Goal: Task Accomplishment & Management: Manage account settings

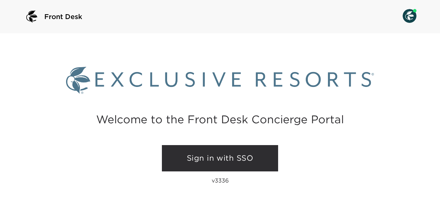
click at [200, 162] on link "Sign in with SSO" at bounding box center [220, 158] width 116 height 26
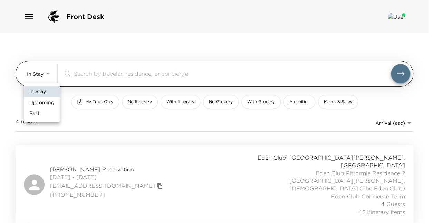
click at [48, 70] on body "Front Desk In Stay In-Stay ​ My Trips Only No Itinerary With Itinerary No Groce…" at bounding box center [217, 111] width 434 height 223
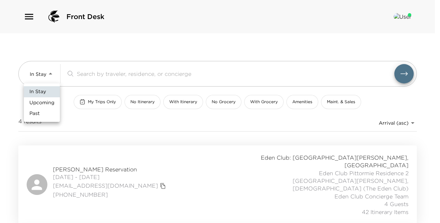
click at [48, 99] on span "Upcoming" at bounding box center [41, 102] width 25 height 7
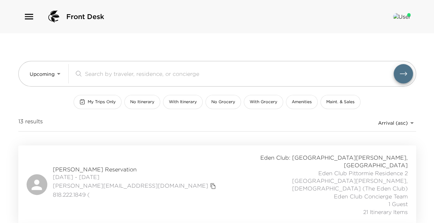
click at [92, 165] on span "[PERSON_NAME] Reservation" at bounding box center [135, 169] width 165 height 8
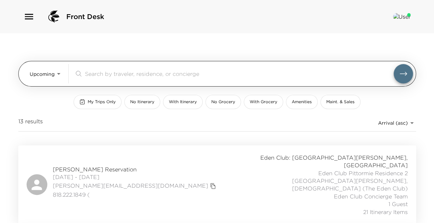
click at [58, 72] on body "Front Desk Upcoming Upcoming ​ My Trips Only No Itinerary With Itinerary No Gro…" at bounding box center [217, 111] width 434 height 223
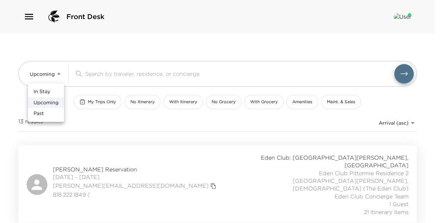
click at [49, 90] on span "In Stay" at bounding box center [42, 91] width 17 height 7
type input "In-Stay"
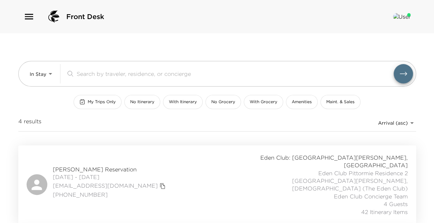
click at [97, 165] on span "Erin Rumpel Reservation" at bounding box center [110, 169] width 115 height 8
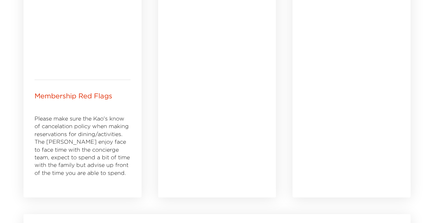
scroll to position [460, 0]
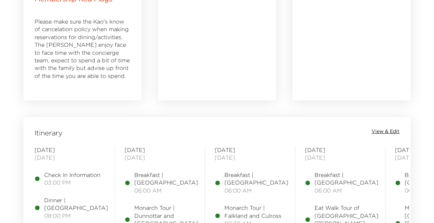
click at [389, 131] on span "View & Edit" at bounding box center [386, 131] width 28 height 7
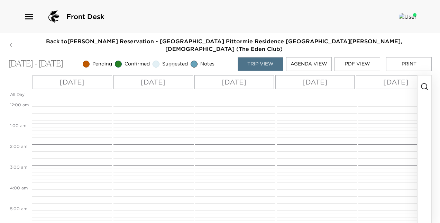
scroll to position [124, 0]
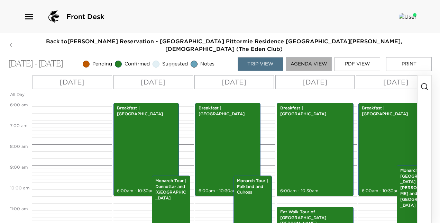
click at [315, 57] on button "Agenda View" at bounding box center [309, 64] width 46 height 14
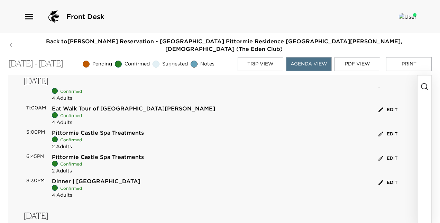
scroll to position [311, 0]
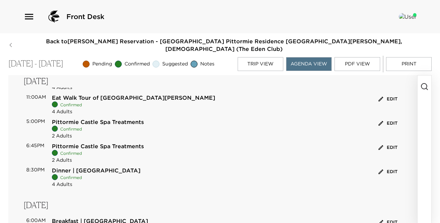
click at [383, 118] on button "Edit" at bounding box center [387, 123] width 22 height 11
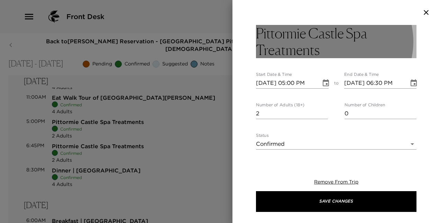
click at [344, 53] on h3 "Pittormie Castle Spa Treatments" at bounding box center [336, 41] width 160 height 33
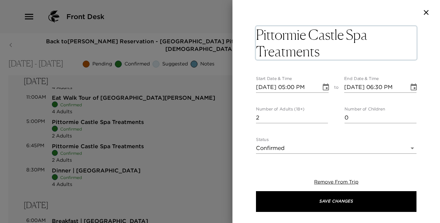
click at [344, 53] on textarea "Pittormie Castle Spa Treatments" at bounding box center [336, 42] width 160 height 33
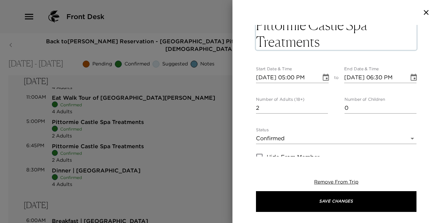
scroll to position [0, 0]
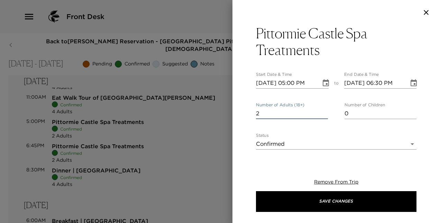
click at [322, 114] on input "1" at bounding box center [292, 113] width 72 height 11
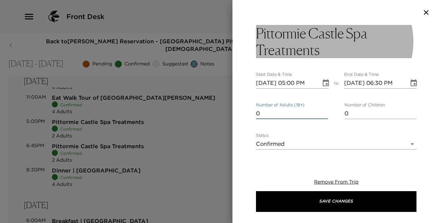
click at [335, 50] on h3 "Pittormie Castle Spa Treatments" at bounding box center [336, 41] width 160 height 33
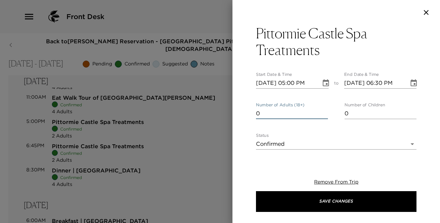
click at [321, 116] on input "0" at bounding box center [292, 113] width 72 height 11
type input "1"
click at [323, 111] on input "1" at bounding box center [292, 113] width 72 height 11
click at [339, 57] on h3 "Pittormie Castle Spa Treatments" at bounding box center [336, 41] width 160 height 33
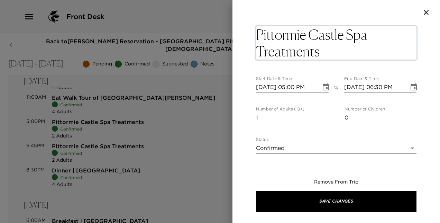
click at [340, 55] on textarea "Pittormie Castle Spa Treatments" at bounding box center [336, 42] width 160 height 33
type textarea "Pittormie Castle Spa Treatment | Mrs Goldstein"
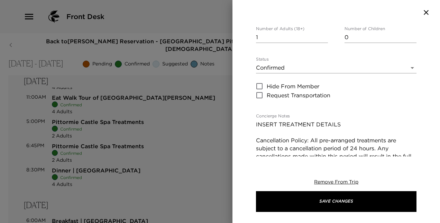
scroll to position [104, 0]
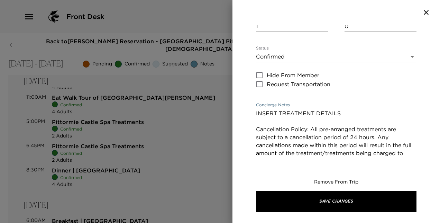
drag, startPoint x: 341, startPoint y: 96, endPoint x: 256, endPoint y: 96, distance: 85.4
click at [256, 109] on textarea "INSERT TREATMENT DETAILS Cancellation Policy: All pre-arranged treatments are s…" at bounding box center [336, 137] width 160 height 56
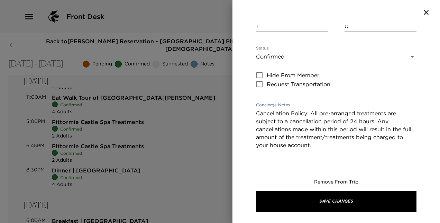
paste textarea "Swedish Massage 60 minutes | £150 90 minutes | £195 A traditional full body mas…"
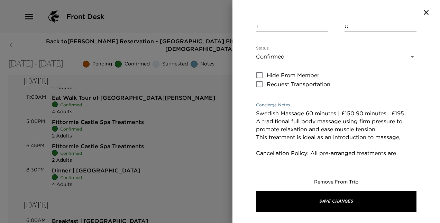
click at [355, 109] on textarea "Swedish Massage 60 minutes | £150 90 minutes | £195 A traditional full body mas…" at bounding box center [336, 148] width 160 height 79
click at [364, 109] on textarea "Swedish Massage | 90 minutes | £195 A traditional full body massage using firm …" at bounding box center [336, 148] width 160 height 79
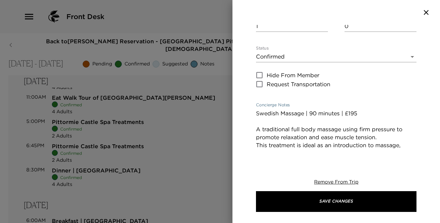
click at [262, 128] on textarea "Swedish Massage | 90 minutes | £195 A traditional full body massage using firm …" at bounding box center [336, 152] width 160 height 87
click at [392, 127] on textarea "Swedish Massage | 90 minutes | £195 A traditional full body massage using firm …" at bounding box center [336, 152] width 160 height 87
paste textarea "stimulating movements help soothe tired, aching muscles to leave you relaxed an…"
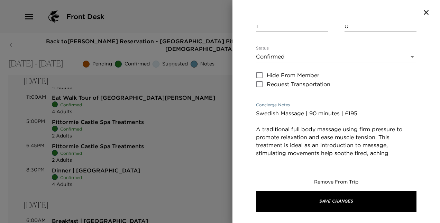
click at [256, 136] on textarea "Swedish Massage | 90 minutes | £195 A traditional full body massage using firm …" at bounding box center [336, 160] width 160 height 103
click at [257, 144] on textarea "Swedish Massage | 90 minutes | £195 A traditional full body massage using firm …" at bounding box center [336, 160] width 160 height 103
type textarea "Swedish Massage | 90 minutes | £195 A traditional full body massage using firm …"
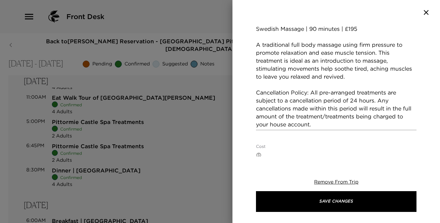
scroll to position [238, 0]
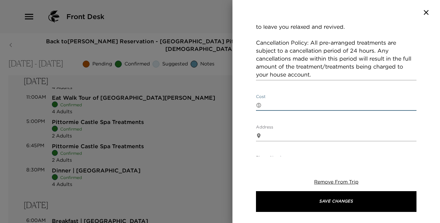
click at [342, 101] on textarea "Cost" at bounding box center [340, 105] width 152 height 8
type textarea "£195"
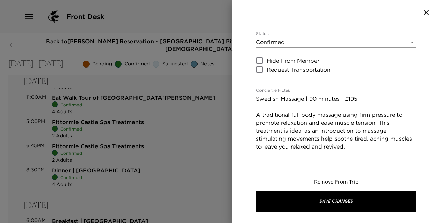
scroll to position [112, 0]
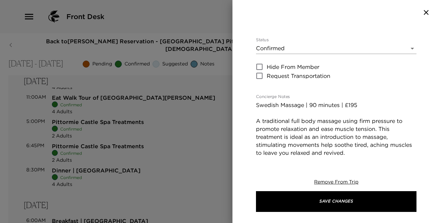
click at [361, 101] on textarea "Swedish Massage | 90 minutes | £195 A traditional full body massage using firm …" at bounding box center [336, 152] width 160 height 103
type textarea "Swedish Massage | 90 minutes A traditional full body massage using firm pressur…"
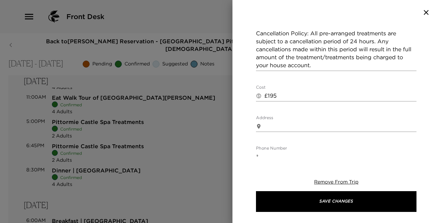
scroll to position [235, 0]
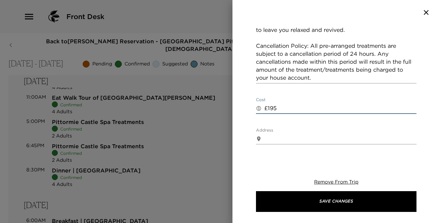
click at [370, 104] on textarea "£195" at bounding box center [340, 108] width 152 height 8
click at [298, 104] on textarea "£195" at bounding box center [340, 108] width 152 height 8
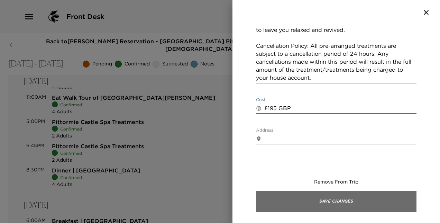
type textarea "£195 GBP"
click at [336, 200] on button "Save Changes" at bounding box center [336, 201] width 160 height 21
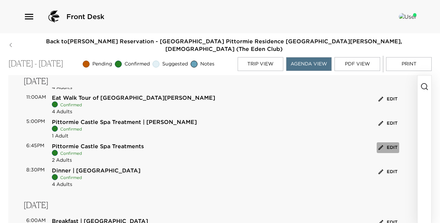
click at [383, 142] on button "Edit" at bounding box center [387, 147] width 22 height 11
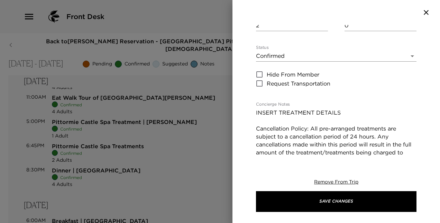
scroll to position [93, 0]
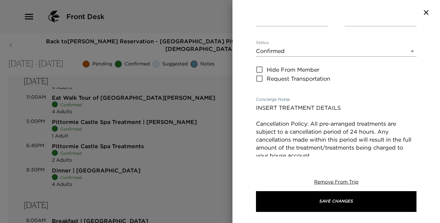
drag, startPoint x: 350, startPoint y: 111, endPoint x: 255, endPoint y: 104, distance: 95.3
click at [255, 104] on div "Pittormie Castle Spa Treatments Start Date & Time 10/04/2025 06:45 PM to End Da…" at bounding box center [335, 90] width 207 height 131
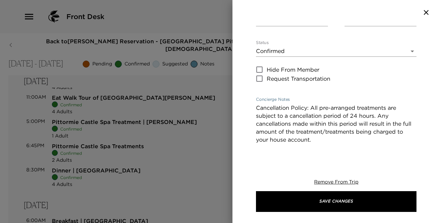
paste textarea "Deep Tissue 60 minutes | £160 90 minutes | £205 Using black pepper, rosemary an…"
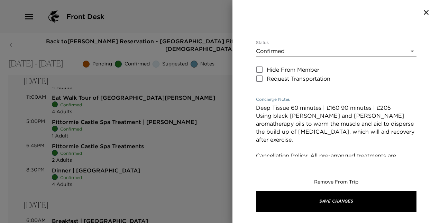
click at [373, 107] on textarea "Deep Tissue 60 minutes | £160 90 minutes | £205 Using black pepper, rosemary an…" at bounding box center [336, 147] width 160 height 87
click at [367, 104] on textarea "Deep Tissue 60 minutes | £205 Using black pepper, rosemary and ginger aromather…" at bounding box center [336, 147] width 160 height 87
click at [255, 132] on div "Pittormie Castle Spa Treatments Start Date & Time 10/04/2025 06:45 PM to End Da…" at bounding box center [335, 90] width 207 height 131
click at [334, 110] on textarea "Deep Tissue 60 minutes Using black pepper, rosemary and ginger aromatherapy oil…" at bounding box center [336, 147] width 160 height 87
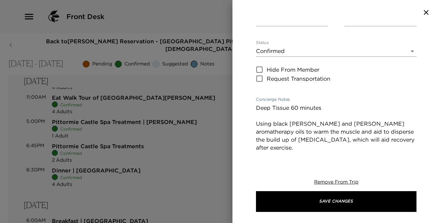
click at [291, 108] on textarea "Deep Tissue 60 minutes Using black pepper, rosemary and ginger aromatherapy oil…" at bounding box center [336, 151] width 160 height 95
click at [258, 140] on textarea "Deep Tissue | 60 minutes Using black pepper, rosemary and ginger aromatherapy o…" at bounding box center [336, 151] width 160 height 95
type textarea "Deep Tissue | 60 minutes Using black pepper, rosemary and ginger aromatherapy o…"
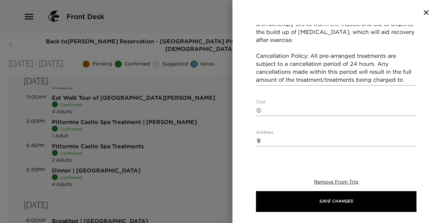
scroll to position [210, 0]
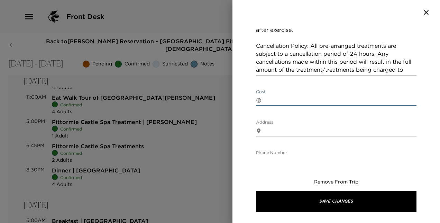
click at [380, 98] on textarea "Cost" at bounding box center [340, 100] width 152 height 8
type textarea "£205 GBP"
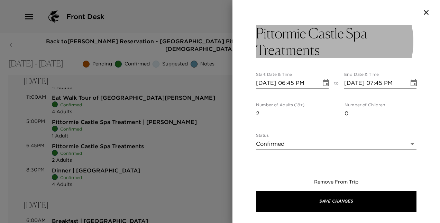
click at [343, 50] on h3 "Pittormie Castle Spa Treatments" at bounding box center [336, 41] width 160 height 33
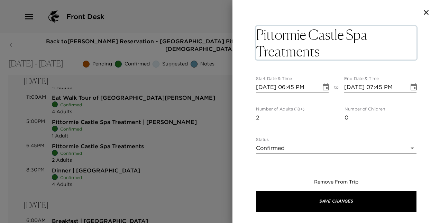
click at [343, 50] on textarea "Pittormie Castle Spa Treatments" at bounding box center [336, 42] width 160 height 33
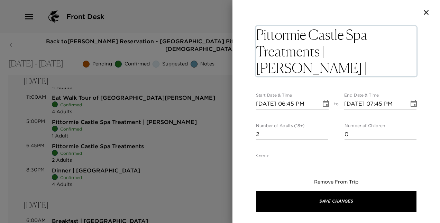
type textarea "Pittormie Castle Spa Treatments | Mr Kao | Mr Goldstein"
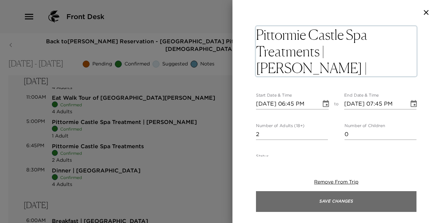
click at [342, 202] on button "Save Changes" at bounding box center [336, 201] width 160 height 21
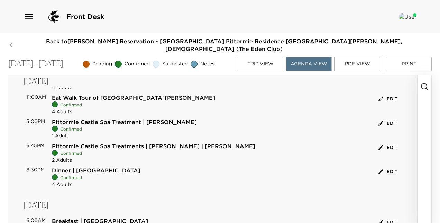
click at [385, 118] on button "Edit" at bounding box center [387, 123] width 22 height 11
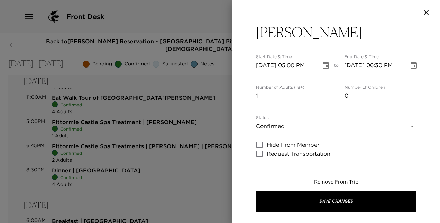
scroll to position [4, 0]
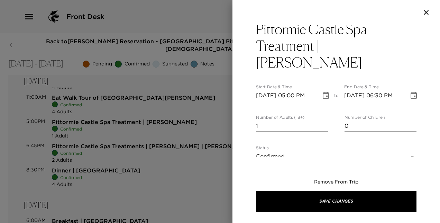
click at [322, 91] on icon "Choose date, selected date is Oct 4, 2025" at bounding box center [325, 95] width 8 height 8
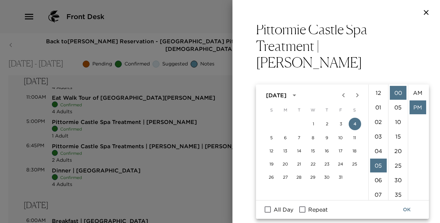
scroll to position [15, 0]
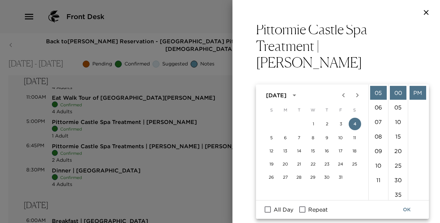
click at [303, 209] on input "Repeat" at bounding box center [302, 209] width 15 height 9
checkbox input "true"
click at [407, 209] on button "OK" at bounding box center [406, 209] width 22 height 13
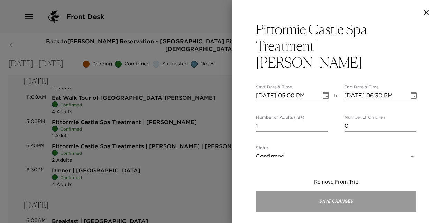
click at [354, 200] on button "Save Changes" at bounding box center [336, 201] width 160 height 21
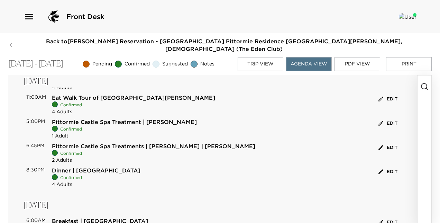
click at [388, 118] on button "Edit" at bounding box center [387, 123] width 22 height 11
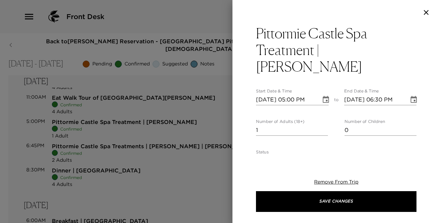
click at [322, 95] on icon "Choose date, selected date is Oct 4, 2025" at bounding box center [325, 99] width 8 height 8
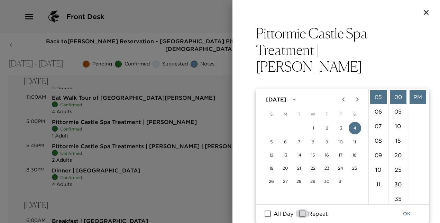
click at [303, 213] on input "Repeat" at bounding box center [302, 213] width 15 height 9
checkbox input "true"
click at [397, 109] on li "05" at bounding box center [398, 111] width 17 height 14
type input "10/04/2025 05:05 PM"
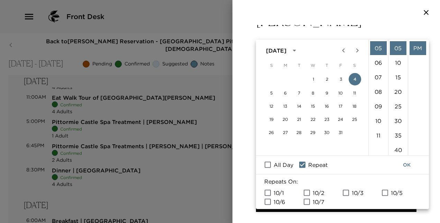
scroll to position [50, 0]
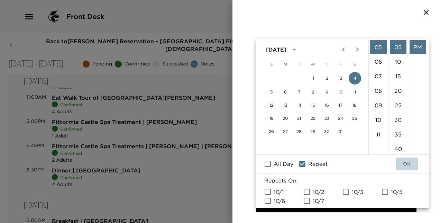
click at [404, 163] on button "OK" at bounding box center [406, 163] width 22 height 13
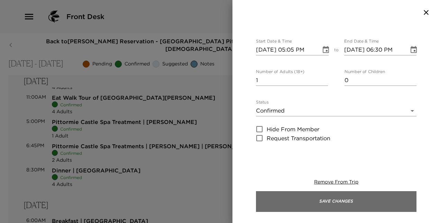
click at [347, 204] on button "Save Changes" at bounding box center [336, 201] width 160 height 21
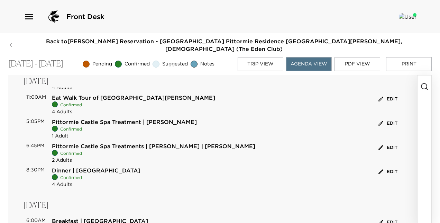
click at [386, 109] on div "6:00AM Breakfast | Pittormie Castle Confirmed 4 Adults Edit 11:00AM Eat Walk To…" at bounding box center [213, 128] width 378 height 118
click at [385, 118] on button "Edit" at bounding box center [387, 123] width 22 height 11
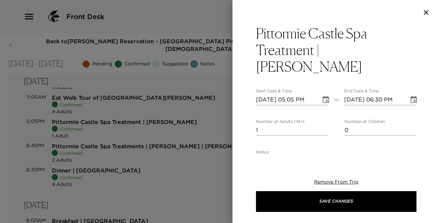
click at [324, 95] on icon "Choose date, selected date is Oct 4, 2025" at bounding box center [325, 99] width 8 height 8
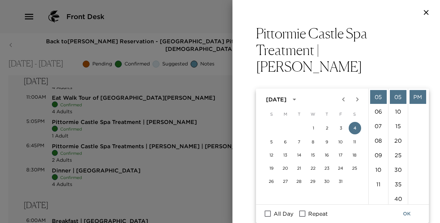
scroll to position [0, 0]
click at [401, 97] on li "00" at bounding box center [398, 97] width 17 height 14
type input "10/04/2025 05:00 PM"
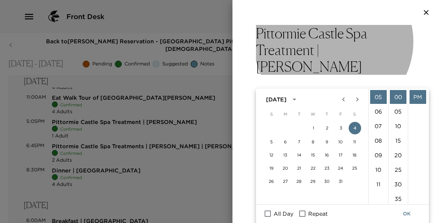
click at [401, 55] on h3 "Pittormie Castle Spa Treatment | Mrs Goldstein" at bounding box center [336, 50] width 160 height 50
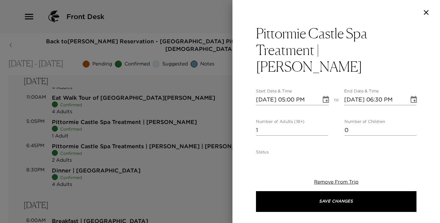
click at [402, 50] on h3 "Pittormie Castle Spa Treatment | Mrs Goldstein" at bounding box center [336, 50] width 160 height 50
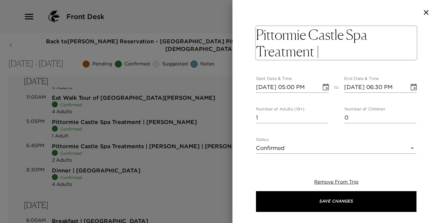
drag, startPoint x: 401, startPoint y: 51, endPoint x: 295, endPoint y: 48, distance: 105.8
click at [295, 48] on textarea "Pittormie Castle Spa Treatment | Mrs Goldstein" at bounding box center [336, 42] width 160 height 33
click at [377, 48] on textarea "Pittormie Castle Spa Treatment | Mrs Goldstein" at bounding box center [336, 42] width 160 height 33
drag, startPoint x: 401, startPoint y: 52, endPoint x: 250, endPoint y: 34, distance: 151.8
click at [250, 34] on div "Pittormie Castle Spa Treatment | Mrs Goldstein x Start Date & Time 10/04/2025 0…" at bounding box center [335, 90] width 207 height 131
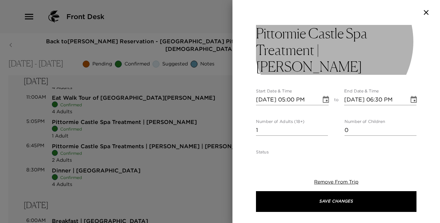
click at [257, 32] on h3 "Pittormie Castle Spa Treatment | Mrs Goldstein" at bounding box center [336, 50] width 160 height 50
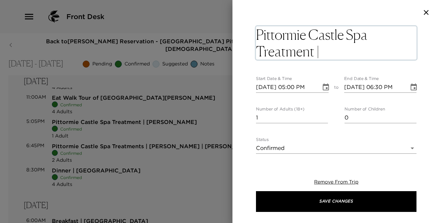
drag, startPoint x: 257, startPoint y: 32, endPoint x: 363, endPoint y: 43, distance: 107.0
click at [363, 43] on textarea "Pittormie Castle Spa Treatment | Mrs Goldstein" at bounding box center [336, 42] width 160 height 33
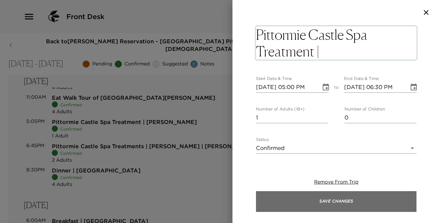
click at [346, 201] on button "Save Changes" at bounding box center [336, 201] width 160 height 21
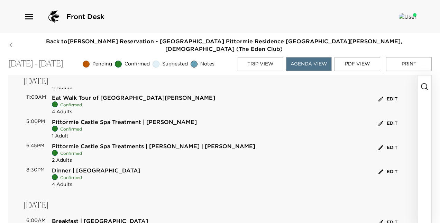
click at [426, 75] on button "button" at bounding box center [424, 149] width 14 height 149
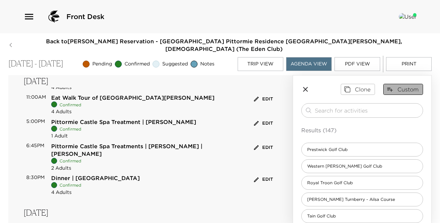
click at [402, 84] on button "Custom" at bounding box center [403, 89] width 40 height 11
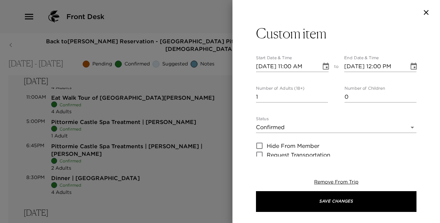
click at [352, 24] on div at bounding box center [335, 12] width 207 height 25
click at [424, 11] on icon "button" at bounding box center [425, 12] width 5 height 5
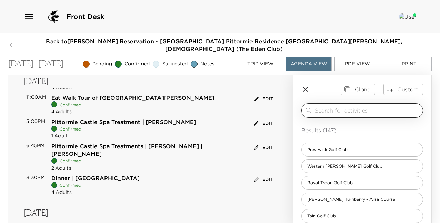
click at [356, 106] on div "​" at bounding box center [362, 110] width 122 height 15
click at [358, 106] on div "​" at bounding box center [367, 110] width 105 height 8
click at [359, 106] on input "search" at bounding box center [367, 110] width 105 height 8
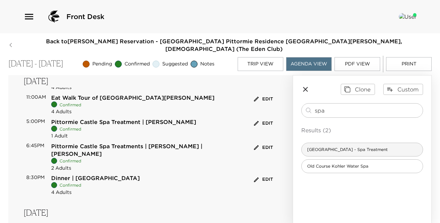
type input "spa"
click at [355, 147] on span "Pittormie Castle - Spa Treatment" at bounding box center [347, 150] width 92 height 6
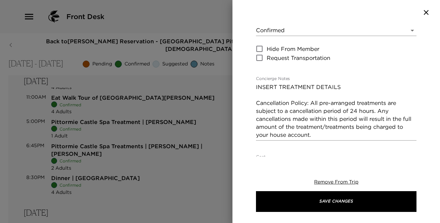
scroll to position [138, 0]
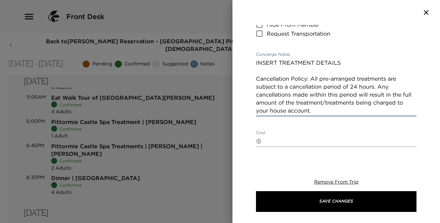
click at [333, 62] on textarea "INSERT TREATMENT DETAILS Cancellation Policy: All pre-arranged treatments are s…" at bounding box center [336, 87] width 160 height 56
drag, startPoint x: 337, startPoint y: 63, endPoint x: 258, endPoint y: 64, distance: 78.8
click at [258, 64] on textarea "INSERT TREATMENT DETAILS Cancellation Policy: All pre-arranged treatments are s…" at bounding box center [336, 87] width 160 height 56
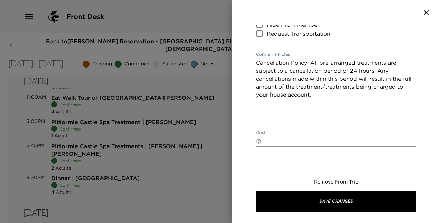
paste textarea "Deep Tissue 60 minutes | £160 90 minutes | £205 Using black pepper, rosemary an…"
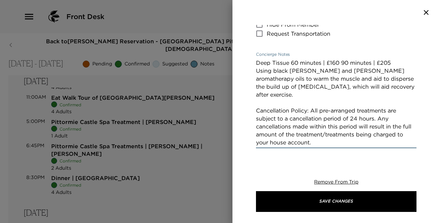
type textarea "Deep Tissue 60 minutes | £160 90 minutes | £205 Using black pepper, rosemary an…"
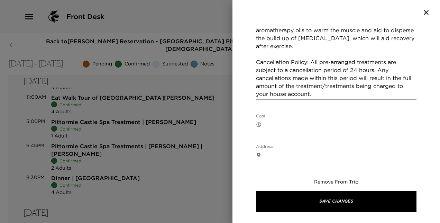
scroll to position [211, 0]
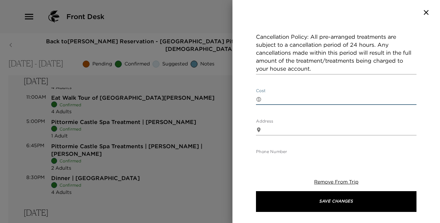
click at [348, 97] on textarea "Cost" at bounding box center [340, 99] width 152 height 8
type textarea "£205 GBP"
click at [434, 105] on div "Pittormie Castle - Spa Treatment Start Date & Time 10/01/2025 11:00 AM to End D…" at bounding box center [335, 90] width 207 height 131
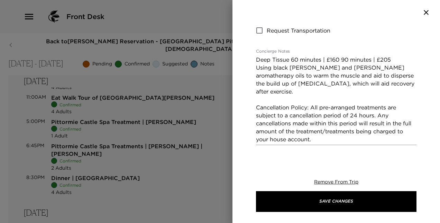
scroll to position [128, 0]
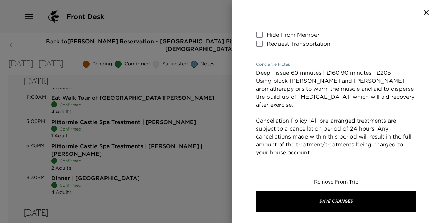
click at [259, 96] on textarea "Deep Tissue 60 minutes | £160 90 minutes | £205 Using black pepper, rosemary an…" at bounding box center [336, 112] width 160 height 87
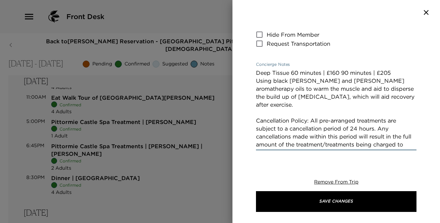
click at [343, 72] on textarea "Deep Tissue 60 minutes | £160 90 minutes | £205 Using black pepper, rosemary an…" at bounding box center [336, 108] width 160 height 79
click at [354, 71] on textarea "Deep Tissue | 90 minutes | £205 Using black pepper, rosemary and ginger aromath…" at bounding box center [336, 108] width 160 height 79
type textarea "Deep Tissue | 90 minutes Using black pepper, rosemary and ginger aromatherapy o…"
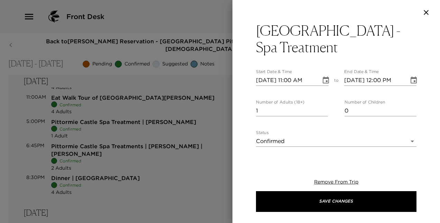
scroll to position [0, 0]
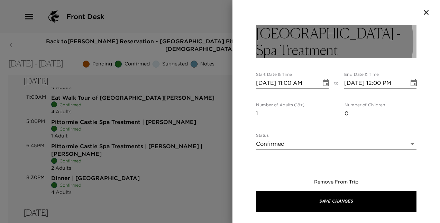
click at [353, 31] on h3 "Pittormie Castle - Spa Treatment" at bounding box center [336, 41] width 160 height 33
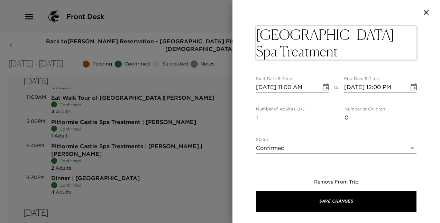
click at [353, 31] on textarea "Pittormie Castle - Spa Treatment" at bounding box center [336, 42] width 160 height 33
click at [350, 31] on textarea "Pittormie Castle - Spa Treatment" at bounding box center [336, 42] width 160 height 33
type textarea "Pittormie Castle | Spa Treatment | Mrs Kao"
click at [323, 86] on icon "Choose date, selected date is Oct 1, 2025" at bounding box center [325, 87] width 8 height 8
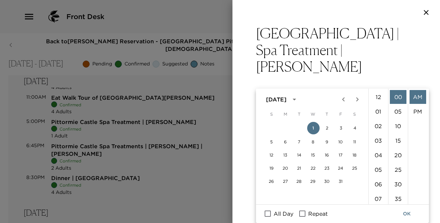
scroll to position [160, 0]
click at [355, 126] on button "4" at bounding box center [354, 128] width 12 height 12
type input "10/04/2025 11:00 AM"
type input "10/04/2025 12:00 PM"
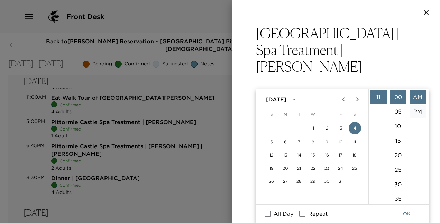
click at [416, 109] on li "PM" at bounding box center [417, 111] width 17 height 14
type input "10/04/2025 11:00 PM"
type input "10/04/2025 12:00 AM"
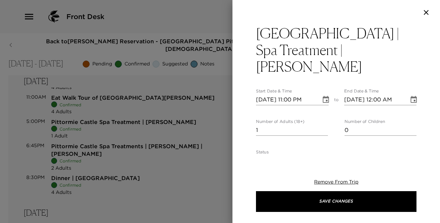
scroll to position [15, 0]
click at [411, 95] on icon "Choose date, selected date is Oct 4, 2025" at bounding box center [413, 99] width 8 height 8
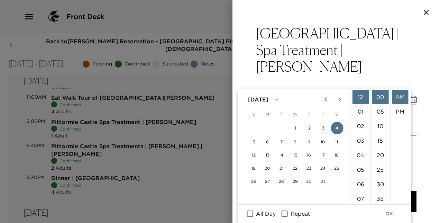
click at [321, 95] on icon "Choose date, selected date is Oct 4, 2025" at bounding box center [325, 99] width 8 height 8
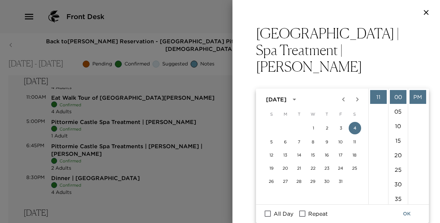
scroll to position [59, 0]
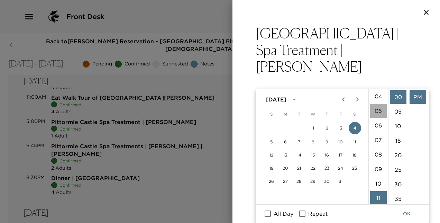
click at [378, 110] on li "05" at bounding box center [378, 111] width 17 height 14
type input "10/04/2025 05:00 PM"
type input "10/04/2025 06:00 PM"
click at [398, 182] on li "30" at bounding box center [398, 184] width 17 height 14
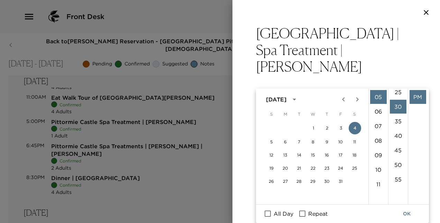
scroll to position [87, 0]
click at [381, 112] on li "06" at bounding box center [378, 111] width 17 height 14
type input "10/04/2025 06:30 PM"
type input "10/04/2025 07:30 PM"
click at [324, 95] on icon "Choose date, selected date is Oct 4, 2025" at bounding box center [325, 99] width 8 height 8
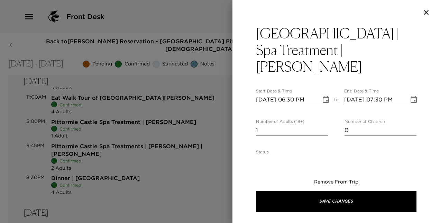
click at [324, 96] on icon "Choose date, selected date is Oct 4, 2025" at bounding box center [325, 99] width 6 height 7
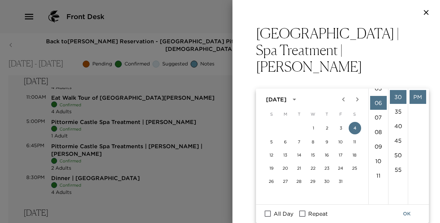
scroll to position [78, 0]
click at [378, 92] on li "05" at bounding box center [378, 91] width 17 height 14
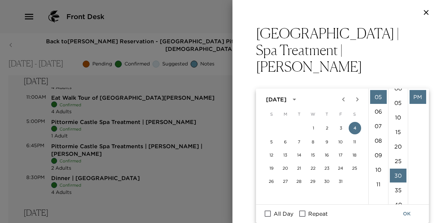
scroll to position [0, 0]
click at [399, 94] on li "00" at bounding box center [398, 97] width 17 height 14
type input "10/04/2025 05:00 PM"
click at [400, 94] on div "10/04/2025 07:30 PM" at bounding box center [380, 99] width 73 height 11
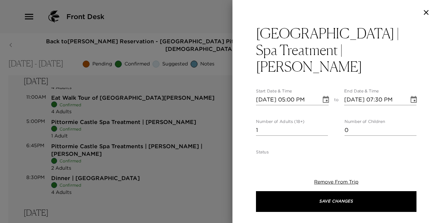
click at [409, 95] on icon "Choose date, selected date is Oct 4, 2025" at bounding box center [413, 99] width 8 height 8
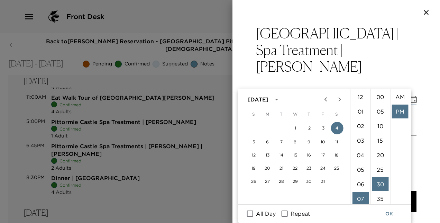
scroll to position [15, 0]
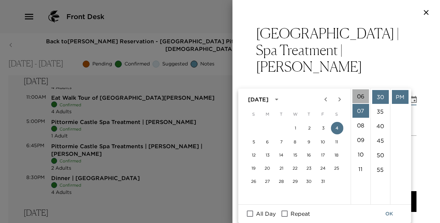
click at [362, 94] on li "06" at bounding box center [360, 96] width 17 height 14
type input "10/04/2025 06:30 PM"
click at [386, 210] on button "OK" at bounding box center [389, 213] width 22 height 13
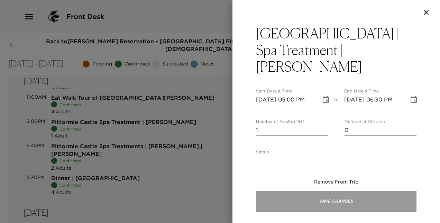
click at [387, 200] on button "Save Changes" at bounding box center [336, 201] width 160 height 21
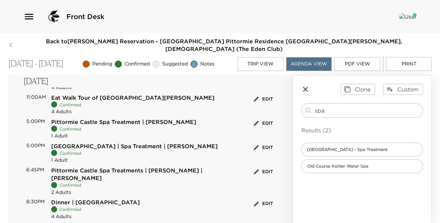
click at [263, 166] on button "Edit" at bounding box center [263, 171] width 22 height 11
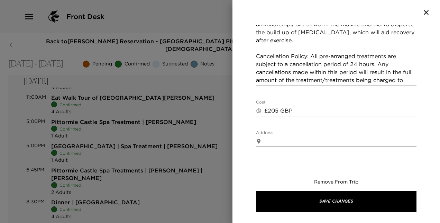
scroll to position [236, 0]
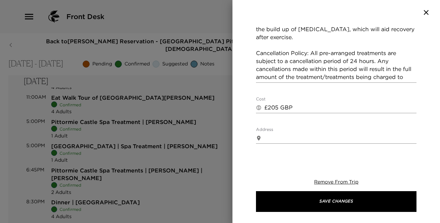
click at [277, 103] on textarea "£205 GBP" at bounding box center [340, 107] width 152 height 8
type textarea "£160 GBP"
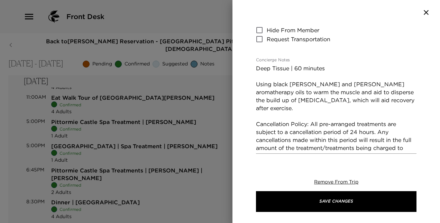
scroll to position [160, 0]
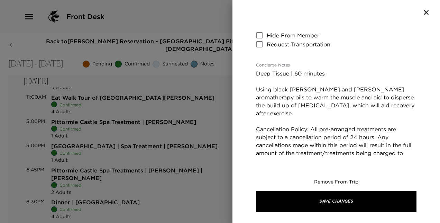
click at [434, 84] on div "Pittormie Castle Spa Treatments | Mr Kao | Mr Goldstein Start Date & Time 10/04…" at bounding box center [335, 90] width 207 height 131
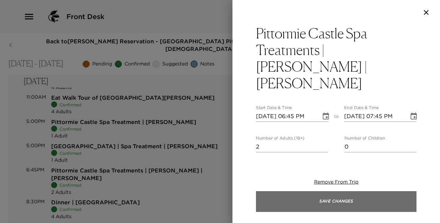
click at [347, 197] on button "Save Changes" at bounding box center [336, 201] width 160 height 21
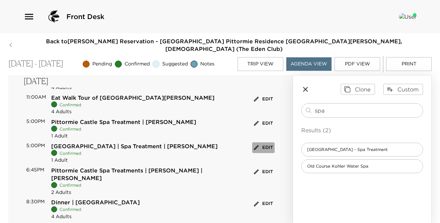
click at [258, 142] on button "Edit" at bounding box center [263, 147] width 22 height 11
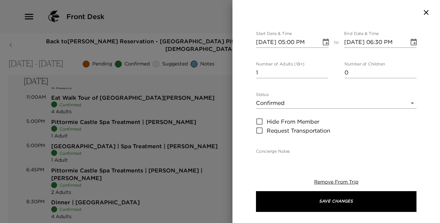
scroll to position [62, 0]
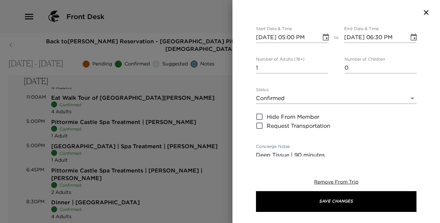
click at [326, 151] on textarea "Deep Tissue | 90 minutes Using black pepper, rosemary and ginger aromatherapy o…" at bounding box center [336, 190] width 160 height 79
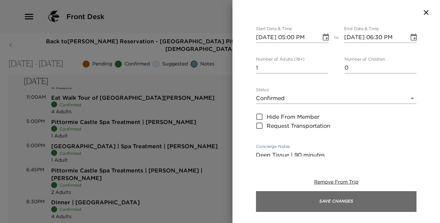
type textarea "Deep Tissue | 90 minutes Using black pepper, rosemary and ginger aromatherapy o…"
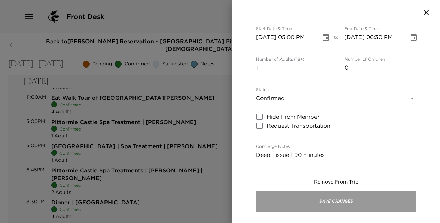
click at [345, 198] on button "Save Changes" at bounding box center [336, 201] width 160 height 21
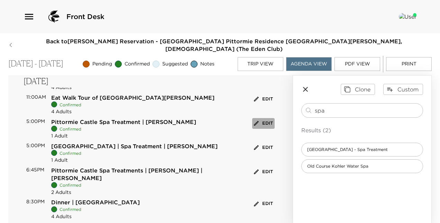
click at [262, 118] on button "Edit" at bounding box center [263, 123] width 22 height 11
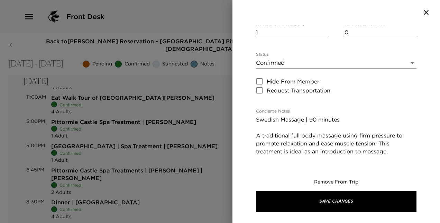
scroll to position [106, 0]
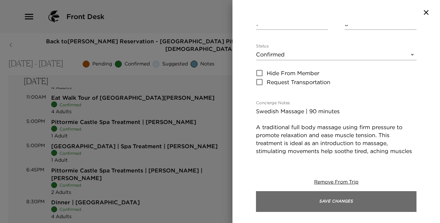
click at [367, 199] on button "Save Changes" at bounding box center [336, 201] width 160 height 21
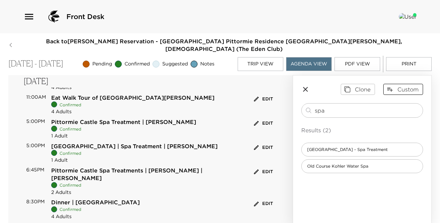
click at [398, 84] on button "Custom" at bounding box center [403, 89] width 40 height 11
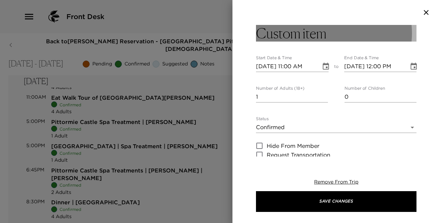
click at [337, 31] on button "Custom item" at bounding box center [336, 33] width 160 height 17
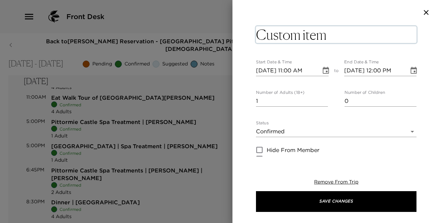
click at [337, 31] on textarea "Custom item" at bounding box center [336, 34] width 160 height 17
type textarea "C"
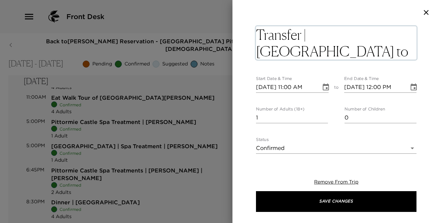
type textarea "Transfer | Pittormie Castle to St Andrews"
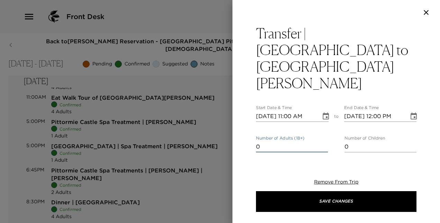
click at [323, 141] on input "0" at bounding box center [292, 146] width 72 height 11
click at [322, 141] on input "1" at bounding box center [292, 146] width 72 height 11
click at [322, 141] on input "2" at bounding box center [292, 146] width 72 height 11
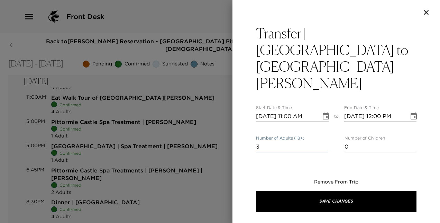
click at [322, 141] on input "3" at bounding box center [292, 146] width 72 height 11
type input "4"
click at [322, 141] on input "4" at bounding box center [292, 146] width 72 height 11
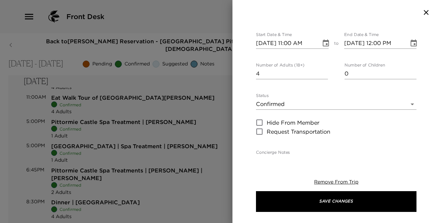
scroll to position [104, 0]
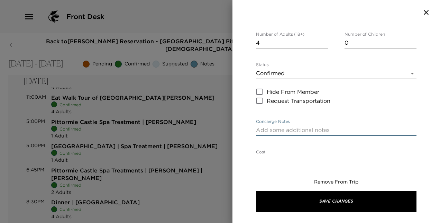
click at [350, 126] on textarea "Concierge Notes" at bounding box center [336, 130] width 160 height 8
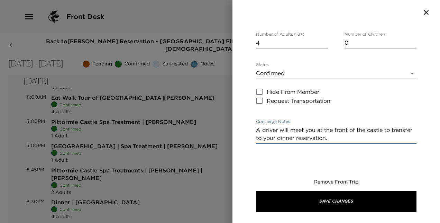
type textarea "A driver will meet you at the front of the castle to transfer to your dinner re…"
click at [341, 164] on textarea "Cost" at bounding box center [340, 168] width 152 height 8
type textarea "£35 GBP"
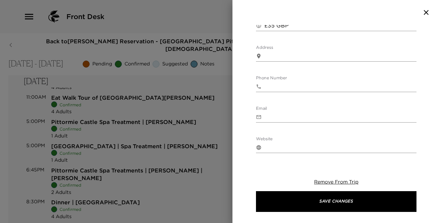
scroll to position [256, 0]
click at [397, 134] on body "Front Desk Back to Michael Kao Reservation - Eden Club Pittormie Residence 2 St…" at bounding box center [220, 111] width 440 height 223
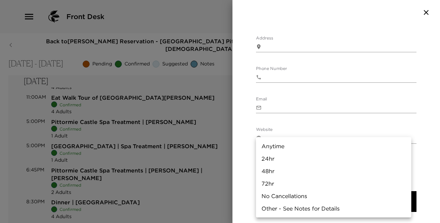
click at [345, 159] on li "24hr" at bounding box center [333, 158] width 155 height 12
type input "24hr"
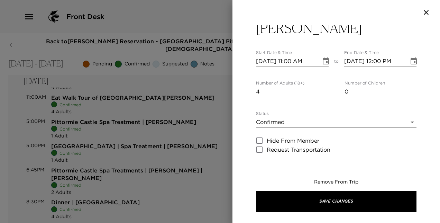
scroll to position [55, 0]
click at [321, 57] on icon "Choose date, selected date is Oct 1, 2025" at bounding box center [325, 61] width 8 height 8
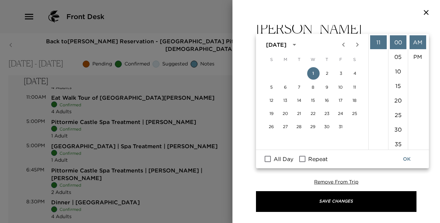
scroll to position [55, 0]
click at [326, 72] on button "2" at bounding box center [327, 73] width 12 height 12
type input "10/02/2025 11:00 AM"
type input "10/02/2025 12:00 PM"
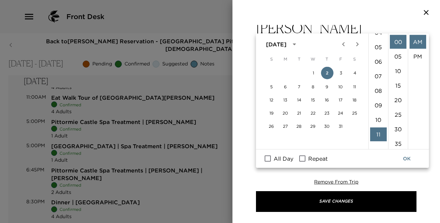
scroll to position [40, 0]
click at [378, 87] on li "06" at bounding box center [378, 89] width 17 height 14
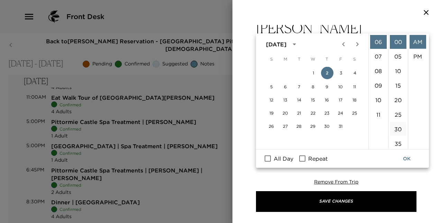
click at [400, 129] on li "30" at bounding box center [398, 129] width 17 height 14
click at [419, 57] on li "PM" at bounding box center [417, 56] width 17 height 14
type input "10/02/2025 06:30 PM"
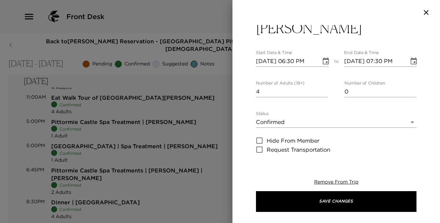
scroll to position [15, 0]
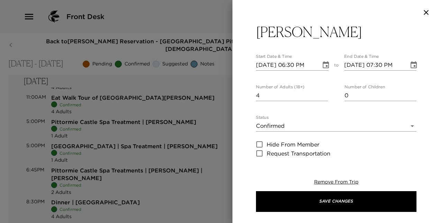
click at [411, 61] on icon "Choose date, selected date is Oct 2, 2025" at bounding box center [413, 64] width 6 height 7
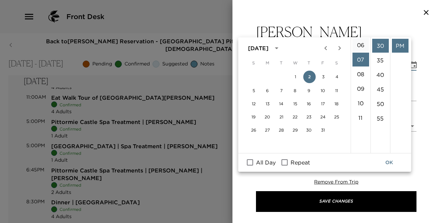
click at [359, 45] on li "06" at bounding box center [360, 45] width 17 height 14
type input "10/02/2025 06:30 PM"
click at [284, 160] on input "Repeat" at bounding box center [284, 162] width 15 height 9
checkbox input "true"
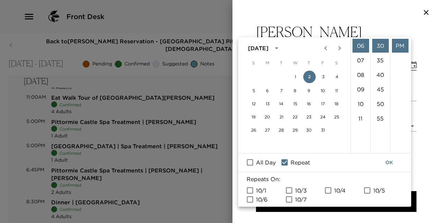
click at [291, 188] on input "10/3" at bounding box center [289, 190] width 15 height 9
checkbox input "true"
click at [328, 189] on input "10/4" at bounding box center [328, 190] width 15 height 9
checkbox input "true"
click at [367, 189] on input "10/5" at bounding box center [367, 190] width 15 height 9
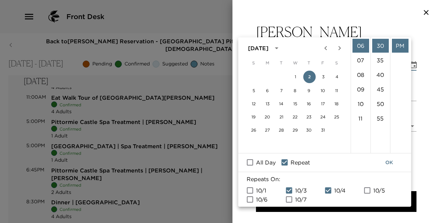
checkbox input "true"
click at [251, 197] on input "10/6" at bounding box center [250, 199] width 15 height 9
checkbox input "true"
click at [390, 161] on button "OK" at bounding box center [389, 162] width 22 height 13
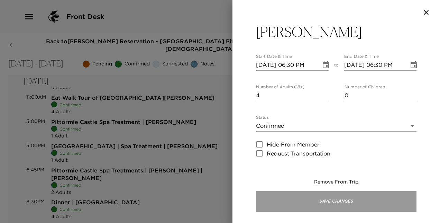
click at [374, 197] on button "Save Changes" at bounding box center [336, 201] width 160 height 21
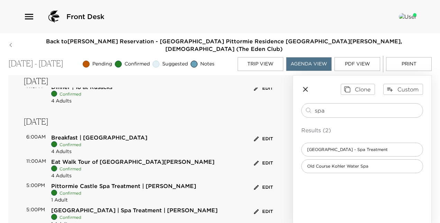
scroll to position [359, 0]
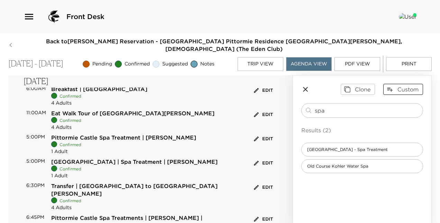
click at [406, 84] on button "Custom" at bounding box center [403, 89] width 40 height 11
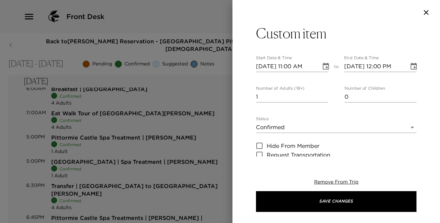
click at [427, 10] on icon "button" at bounding box center [426, 12] width 8 height 8
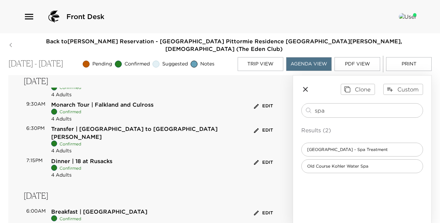
scroll to position [236, 0]
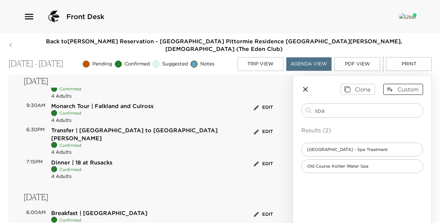
click at [400, 84] on button "Custom" at bounding box center [403, 89] width 40 height 11
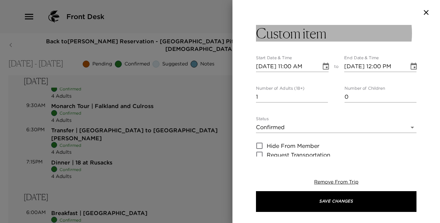
click at [343, 32] on button "Custom item" at bounding box center [336, 33] width 160 height 17
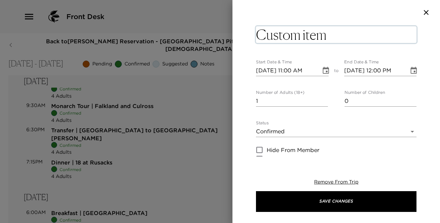
click at [343, 32] on textarea "Custom item" at bounding box center [336, 34] width 160 height 17
type textarea "C"
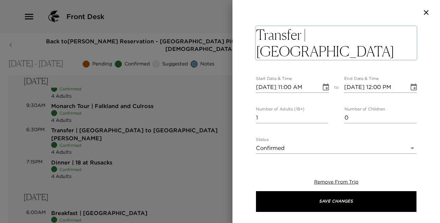
type textarea "Transfer | St Andrews to Pittormie Castle"
click at [323, 116] on input "0" at bounding box center [292, 117] width 72 height 11
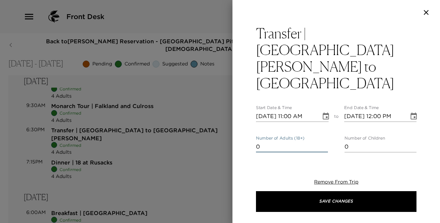
click at [323, 141] on input "0" at bounding box center [292, 146] width 72 height 11
click at [322, 141] on input "1" at bounding box center [292, 146] width 72 height 11
click at [322, 141] on input "2" at bounding box center [292, 146] width 72 height 11
click at [322, 141] on input "3" at bounding box center [292, 146] width 72 height 11
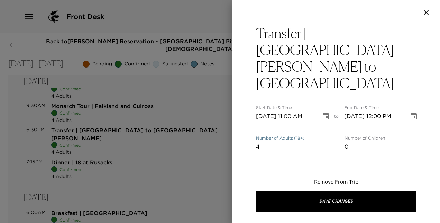
type input "4"
click at [322, 141] on input "4" at bounding box center [292, 146] width 72 height 11
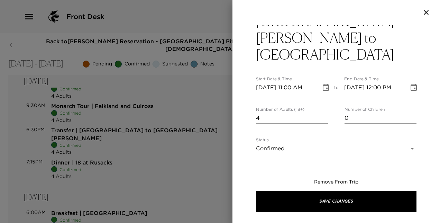
scroll to position [21, 0]
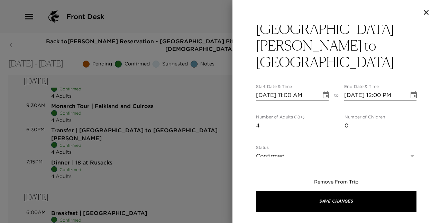
click at [325, 91] on icon "Choose date, selected date is Oct 1, 2025" at bounding box center [325, 95] width 8 height 8
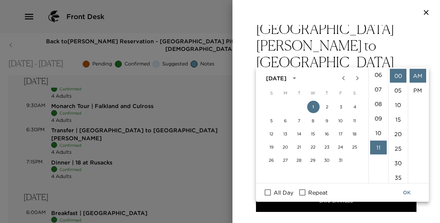
scroll to position [80, 0]
click at [378, 95] on li "07" at bounding box center [378, 97] width 17 height 14
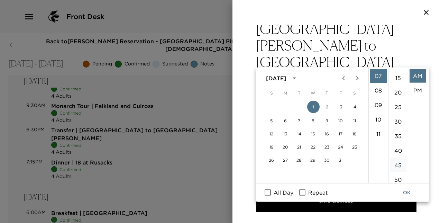
click at [399, 164] on li "45" at bounding box center [398, 165] width 17 height 14
click at [417, 90] on li "PM" at bounding box center [417, 90] width 17 height 14
type input "10/01/2025 07:45 PM"
type input "10/01/2025 08:45 PM"
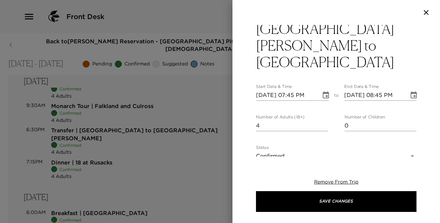
scroll to position [15, 0]
click at [322, 91] on icon "Choose date, selected date is Oct 1, 2025" at bounding box center [325, 95] width 8 height 8
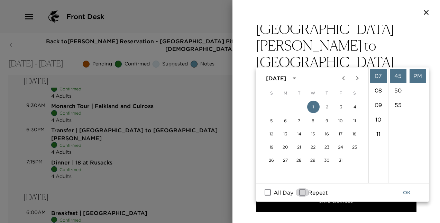
click at [303, 194] on input "Repeat" at bounding box center [302, 192] width 15 height 9
checkbox input "true"
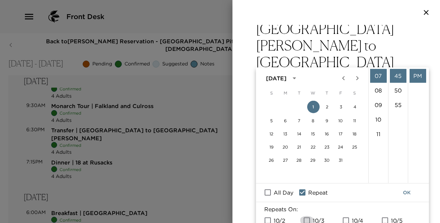
click at [309, 218] on input "10/3" at bounding box center [306, 219] width 15 height 9
checkbox input "true"
click at [268, 218] on input "10/2" at bounding box center [267, 219] width 15 height 9
checkbox input "true"
click at [384, 218] on input "10/5" at bounding box center [384, 219] width 15 height 9
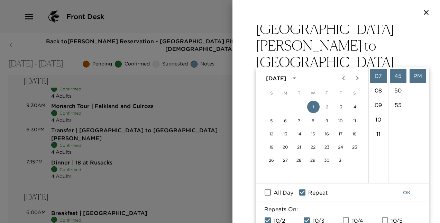
checkbox input "true"
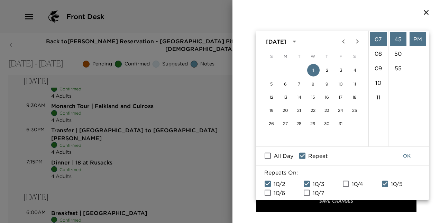
scroll to position [81, 0]
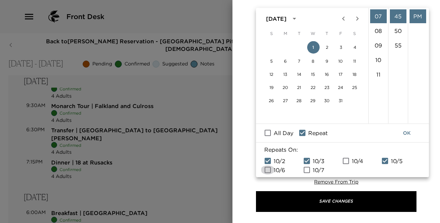
click at [269, 167] on input "10/6" at bounding box center [267, 169] width 15 height 9
checkbox input "true"
click at [407, 131] on button "OK" at bounding box center [406, 132] width 22 height 13
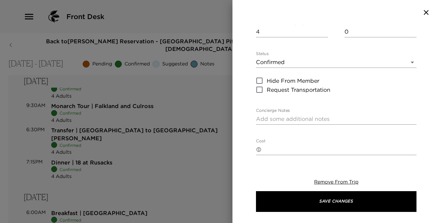
scroll to position [118, 0]
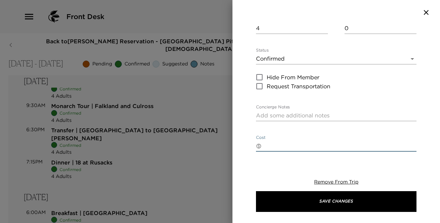
click at [382, 142] on textarea "Cost" at bounding box center [340, 146] width 152 height 8
type textarea "£35 GBP"
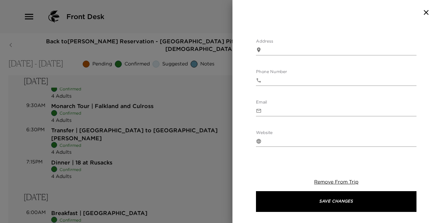
scroll to position [251, 0]
click at [405, 130] on body "Front Desk Back to Michael Kao Reservation - Eden Club Pittormie Residence 2 St…" at bounding box center [220, 111] width 440 height 223
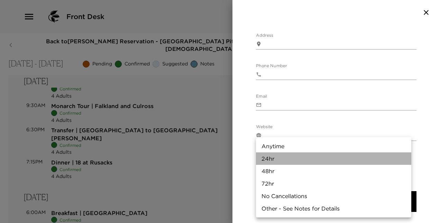
click at [339, 158] on li "24hr" at bounding box center [333, 158] width 155 height 12
type input "24hr"
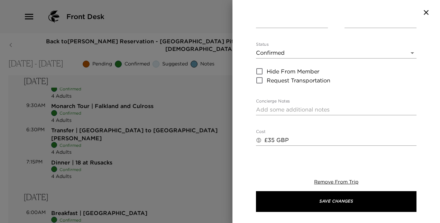
scroll to position [122, 0]
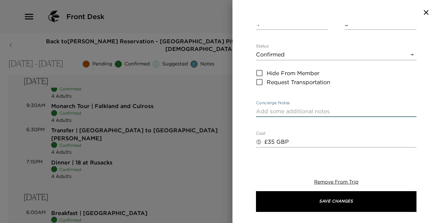
click at [381, 107] on textarea "Concierge Notes" at bounding box center [336, 111] width 160 height 8
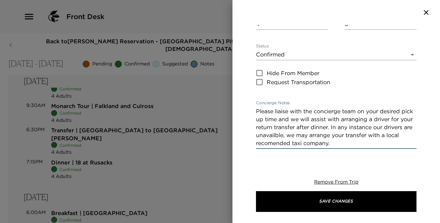
click at [306, 107] on textarea "Please liaise with the concierge team on your desired pick up time and we will …" at bounding box center [336, 127] width 160 height 40
type textarea "Please liaise with the concierge team on your desired pick up time and we will …"
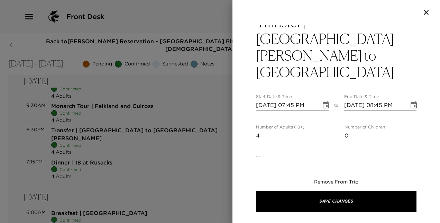
scroll to position [0, 0]
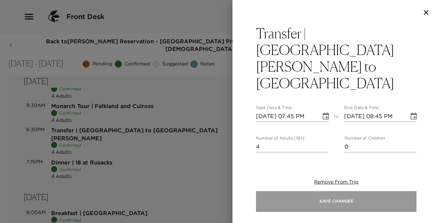
click at [373, 198] on button "Save Changes" at bounding box center [336, 201] width 160 height 21
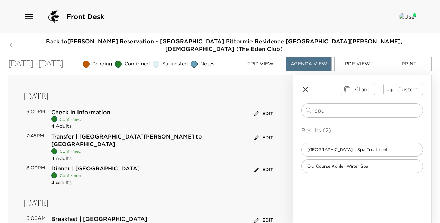
click at [260, 132] on button "Edit" at bounding box center [263, 137] width 22 height 11
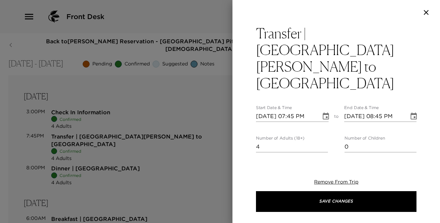
click at [323, 112] on icon "Choose date, selected date is Oct 1, 2025" at bounding box center [325, 116] width 8 height 8
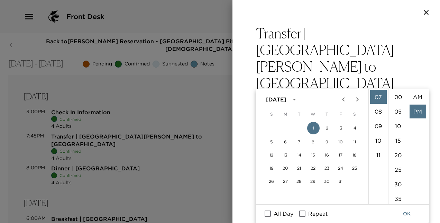
scroll to position [15, 0]
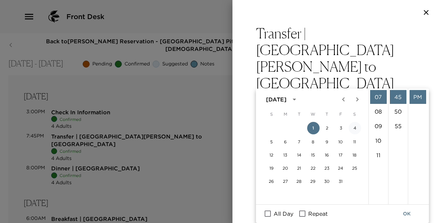
click at [354, 125] on button "4" at bounding box center [354, 128] width 12 height 12
type input "10/04/2025 07:45 PM"
type input "10/04/2025 08:45 PM"
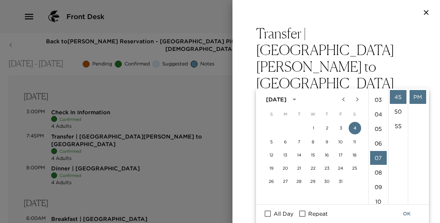
scroll to position [43, 0]
click at [378, 198] on li "10" at bounding box center [378, 199] width 17 height 14
type input "10/04/2025 10:45 PM"
type input "10/04/2025 11:45 PM"
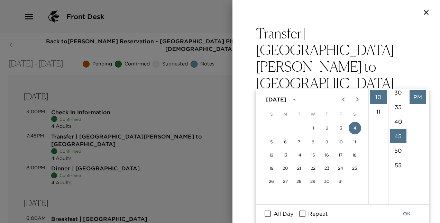
scroll to position [86, 0]
click at [399, 95] on li "30" at bounding box center [398, 98] width 17 height 14
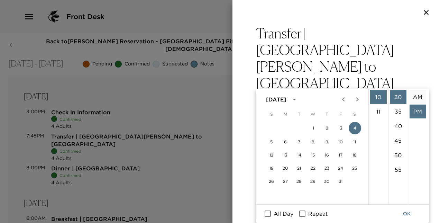
click at [415, 94] on li "AM" at bounding box center [417, 97] width 17 height 14
type input "10/04/2025 10:30 AM"
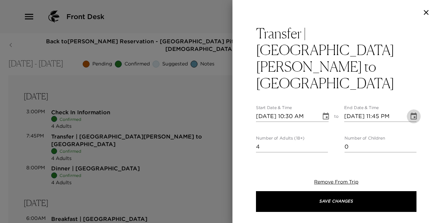
click at [410, 112] on icon "Choose date, selected date is Oct 4, 2025" at bounding box center [413, 116] width 8 height 8
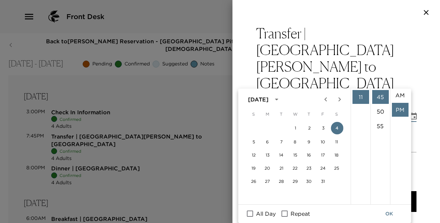
scroll to position [1, 0]
click at [397, 95] on li "AM" at bounding box center [399, 96] width 17 height 14
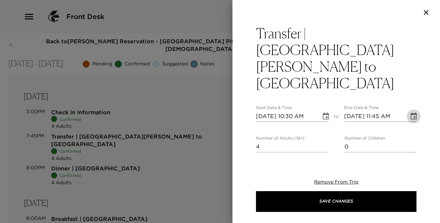
click at [410, 112] on icon "Choose date, selected date is Oct 4, 2025" at bounding box center [413, 115] width 6 height 7
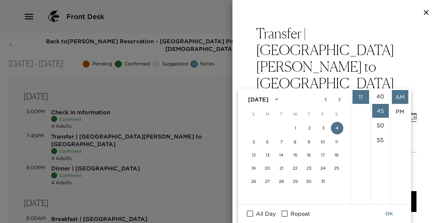
scroll to position [84, 0]
click at [378, 97] on li "30" at bounding box center [380, 100] width 17 height 14
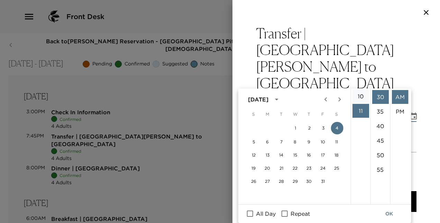
click at [359, 94] on li "10" at bounding box center [360, 96] width 17 height 14
type input "10/04/2025 10:30 AM"
click at [388, 212] on button "OK" at bounding box center [389, 213] width 22 height 13
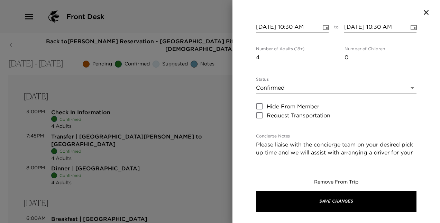
scroll to position [106, 0]
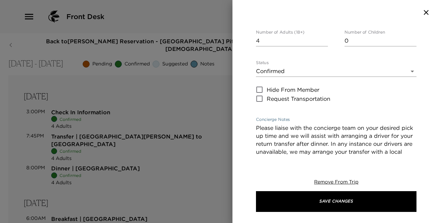
drag, startPoint x: 371, startPoint y: 128, endPoint x: 247, endPoint y: 92, distance: 128.4
click at [247, 92] on div "Transfer | St Andrews to Pittormie Castle Start Date & Time 10/04/2025 10:30 AM…" at bounding box center [335, 90] width 207 height 131
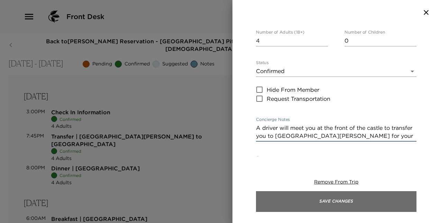
type textarea "A driver will meet you at the front of the castle to transfer you to St Andrews…"
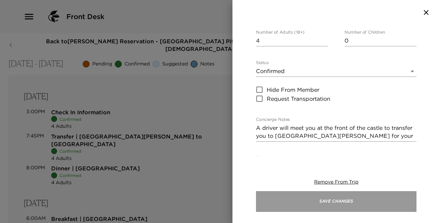
click at [323, 196] on button "Save Changes" at bounding box center [336, 201] width 160 height 21
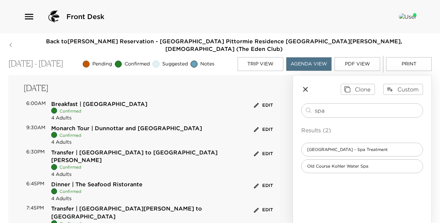
scroll to position [97, 0]
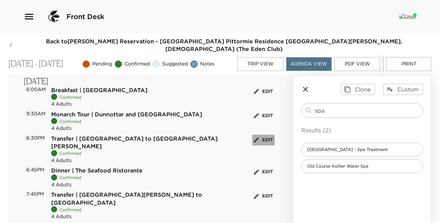
click at [263, 134] on button "Edit" at bounding box center [263, 139] width 22 height 11
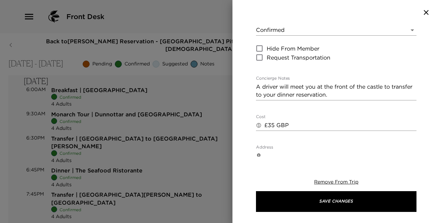
scroll to position [0, 0]
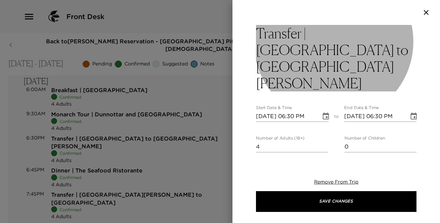
click at [339, 52] on h3 "Transfer | Pittormie Castle to St Andrews" at bounding box center [336, 58] width 160 height 66
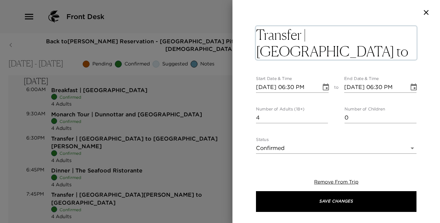
click at [339, 52] on textarea "Transfer | Pittormie Castle to St Andrews" at bounding box center [336, 42] width 160 height 33
type textarea "Transfer | Pittormie Castle to The Seafood Ristorante"
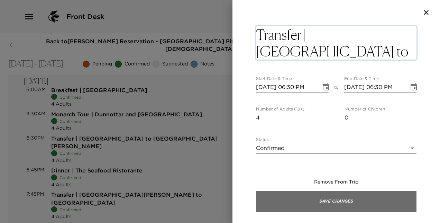
click at [356, 204] on button "Save Changes" at bounding box center [336, 201] width 160 height 21
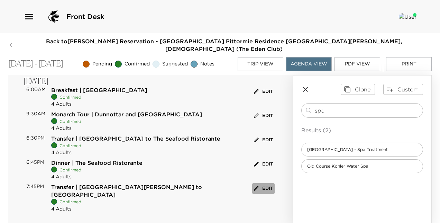
click at [262, 183] on button "Edit" at bounding box center [263, 188] width 22 height 11
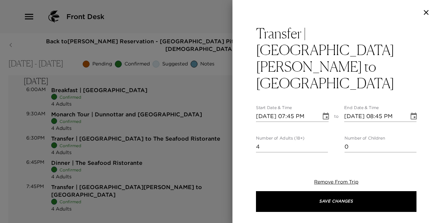
click at [322, 112] on icon "Choose date, selected date is Oct 2, 2025" at bounding box center [325, 116] width 8 height 8
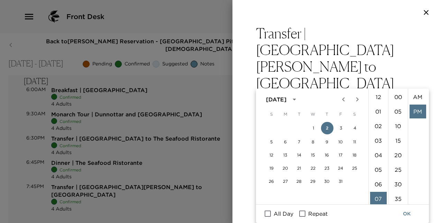
scroll to position [15, 0]
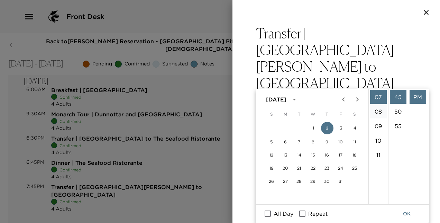
click at [378, 109] on li "08" at bounding box center [378, 111] width 17 height 14
type input "10/02/2025 08:45 PM"
click at [410, 209] on button "OK" at bounding box center [406, 213] width 22 height 13
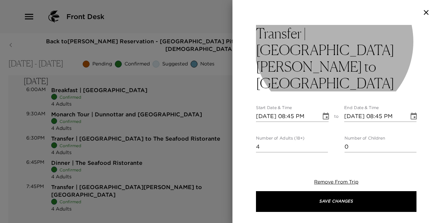
click at [352, 53] on h3 "Transfer | St Andrews to Pittormie Castle" at bounding box center [336, 58] width 160 height 66
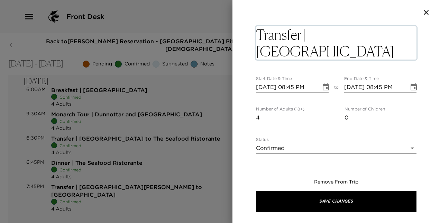
click at [366, 38] on textarea "Transfer | St Andrews to Pittormie Castle" at bounding box center [336, 42] width 160 height 33
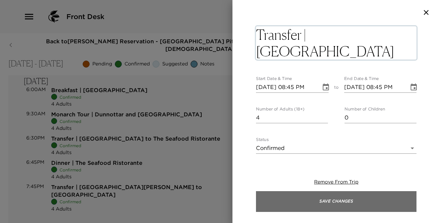
click at [360, 200] on button "Save Changes" at bounding box center [336, 201] width 160 height 21
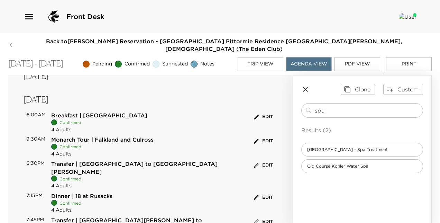
scroll to position [233, 0]
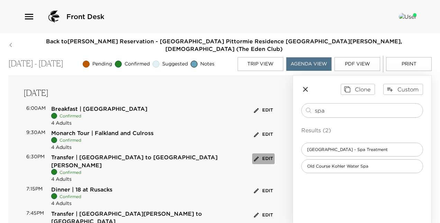
click at [266, 153] on button "Edit" at bounding box center [263, 158] width 22 height 11
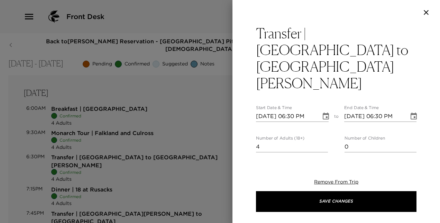
click at [322, 112] on icon "Choose date, selected date is Oct 3, 2025" at bounding box center [325, 116] width 8 height 8
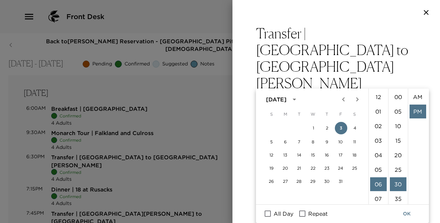
scroll to position [15, 0]
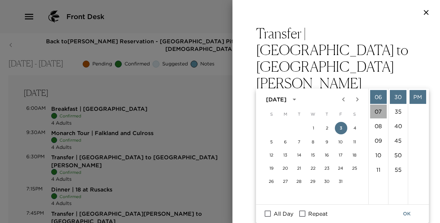
click at [379, 108] on li "07" at bounding box center [378, 111] width 17 height 14
type input "10/03/2025 07:30 PM"
type input "10/03/2025 08:30 PM"
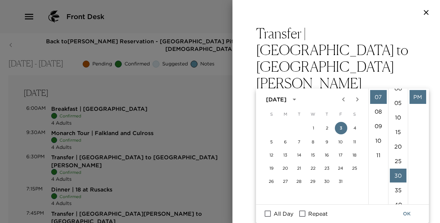
scroll to position [0, 0]
click at [395, 95] on li "00" at bounding box center [398, 97] width 17 height 14
type input "10/03/2025 07:00 PM"
click at [409, 112] on icon "Choose date, selected date is Oct 3, 2025" at bounding box center [413, 116] width 8 height 8
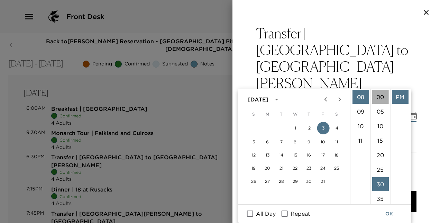
click at [382, 95] on li "00" at bounding box center [380, 97] width 17 height 14
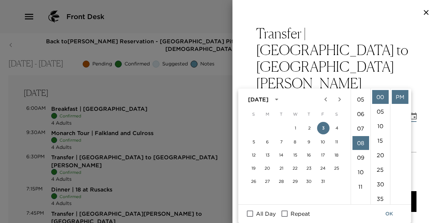
scroll to position [52, 0]
click at [359, 149] on li "07" at bounding box center [360, 147] width 17 height 14
type input "10/03/2025 07:00 PM"
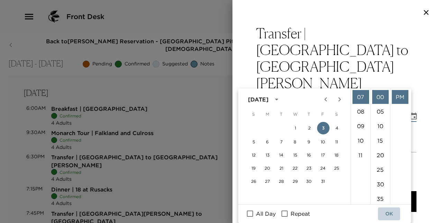
click at [389, 212] on button "OK" at bounding box center [389, 213] width 22 height 13
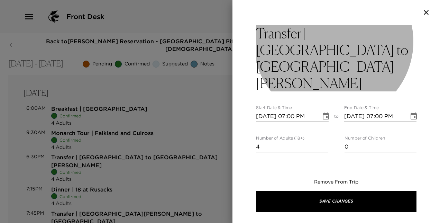
click at [326, 52] on h3 "Transfer | Pittormie Castle to St Andrews" at bounding box center [336, 58] width 160 height 66
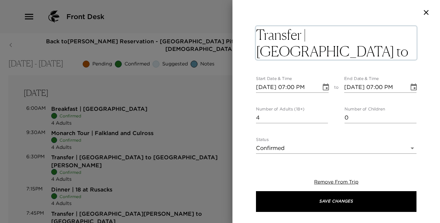
click at [326, 52] on textarea "Transfer | Pittormie Castle to St Andrews" at bounding box center [336, 42] width 160 height 33
type textarea "Transfer | Pittormie Castle to Rusacks Hotel"
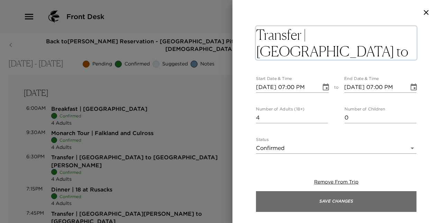
click at [360, 199] on button "Save Changes" at bounding box center [336, 201] width 160 height 21
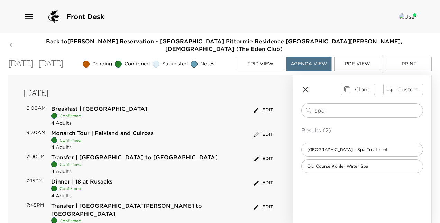
click at [260, 153] on button "Edit" at bounding box center [263, 158] width 22 height 11
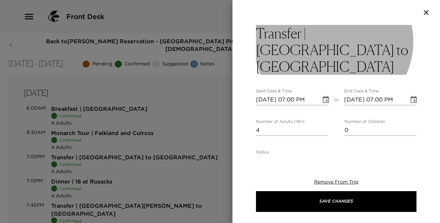
click at [344, 47] on h3 "Transfer | Pittormie Castle to Rusacks Hotel" at bounding box center [336, 50] width 160 height 50
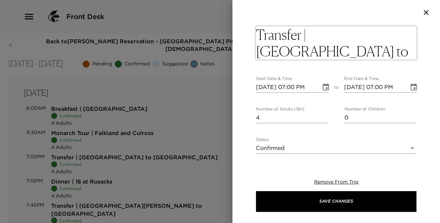
click at [344, 47] on textarea "Transfer | Pittormie Castle to Rusacks Hotel" at bounding box center [336, 42] width 160 height 33
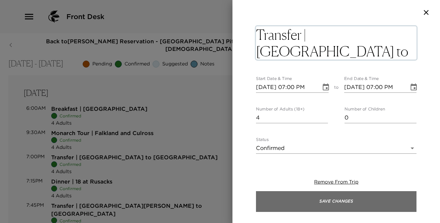
click at [344, 195] on button "Save Changes" at bounding box center [336, 201] width 160 height 21
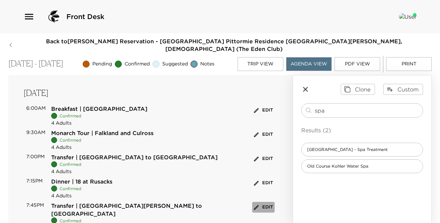
click at [262, 202] on button "Edit" at bounding box center [263, 207] width 22 height 11
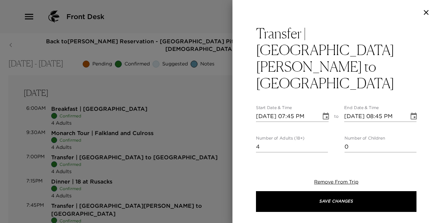
click at [328, 109] on button "Choose date, selected date is Oct 3, 2025" at bounding box center [326, 116] width 14 height 14
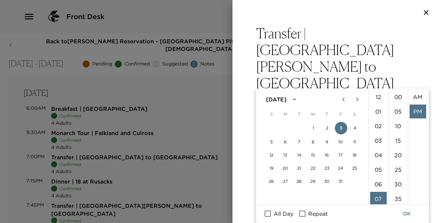
scroll to position [15, 0]
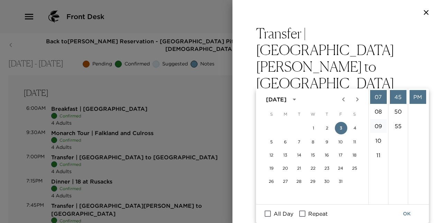
click at [379, 122] on li "09" at bounding box center [378, 126] width 17 height 14
type input "10/03/2025 09:45 PM"
type input "10/03/2025 10:45 PM"
click at [399, 95] on li "15" at bounding box center [398, 98] width 17 height 14
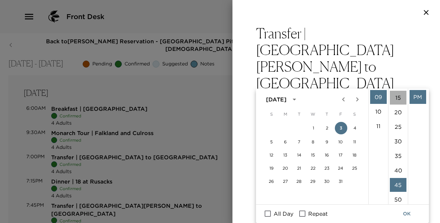
type input "10/03/2025 09:15 PM"
click at [410, 112] on icon "Choose date, selected date is Oct 3, 2025" at bounding box center [413, 115] width 6 height 7
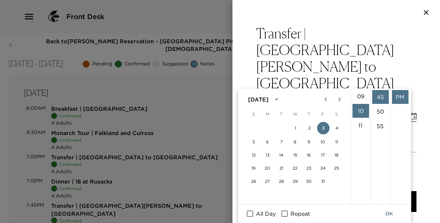
scroll to position [104, 0]
click at [362, 127] on li "09" at bounding box center [360, 124] width 17 height 14
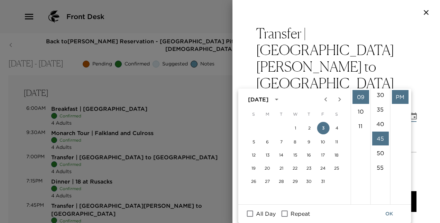
scroll to position [57, 0]
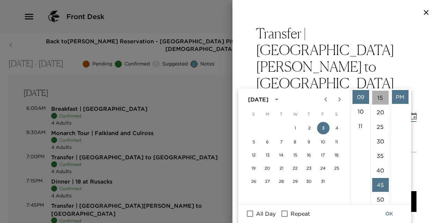
click at [379, 98] on li "15" at bounding box center [380, 98] width 17 height 14
type input "10/03/2025 09:15 PM"
click at [390, 214] on button "OK" at bounding box center [389, 213] width 22 height 13
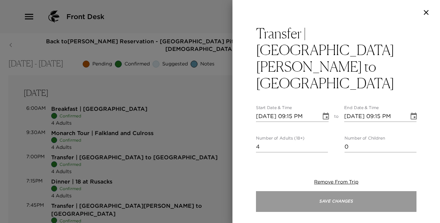
click at [391, 200] on button "Save Changes" at bounding box center [336, 201] width 160 height 21
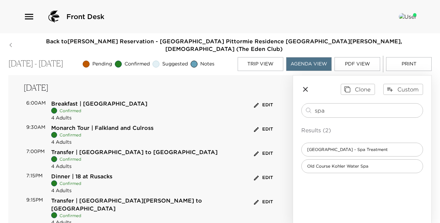
scroll to position [229, 0]
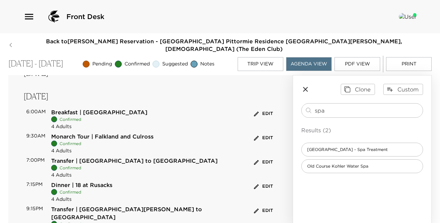
click at [260, 157] on button "Edit" at bounding box center [263, 162] width 22 height 11
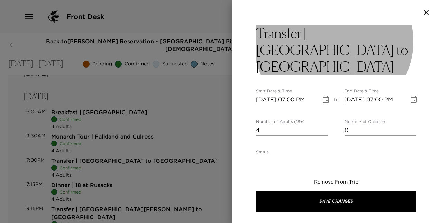
click at [341, 55] on h3 "Transfer | Pittormie Castle to Rusacks Hotel" at bounding box center [336, 50] width 160 height 50
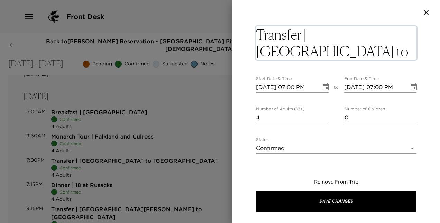
click at [341, 55] on textarea "Transfer | Pittormie Castle to Rusacks Hotel" at bounding box center [336, 42] width 160 height 33
type textarea "Transfer | Pittormie Castle to 18 at Rusacks"
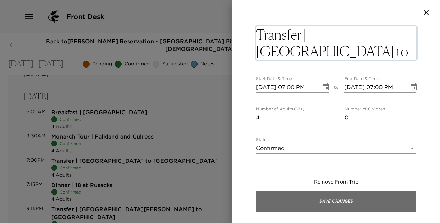
click at [352, 198] on button "Save Changes" at bounding box center [336, 201] width 160 height 21
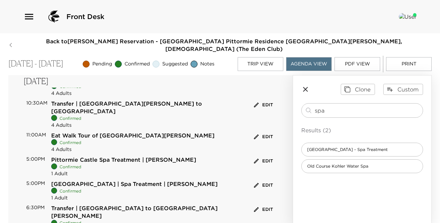
scroll to position [412, 0]
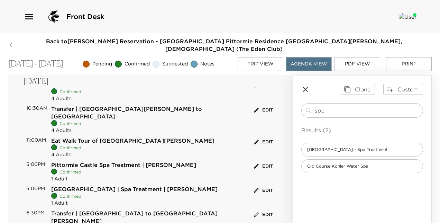
click at [259, 209] on button "Edit" at bounding box center [263, 214] width 22 height 11
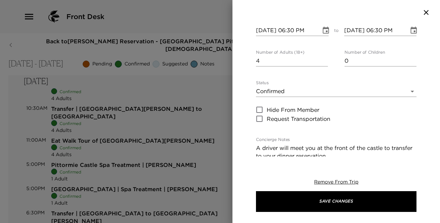
scroll to position [86, 0]
drag, startPoint x: 349, startPoint y: 122, endPoint x: 300, endPoint y: 122, distance: 49.1
click at [300, 143] on textarea "A driver will meet you at the front of the castle to transfer to your dinner re…" at bounding box center [336, 151] width 160 height 16
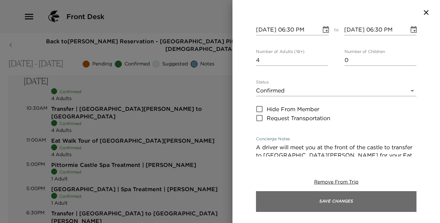
type textarea "A driver will meet you at the front of the castle to transfer to St Andrews for…"
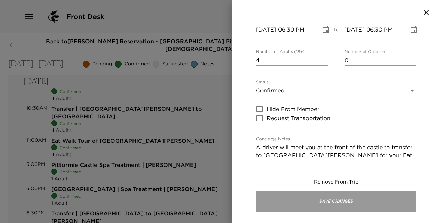
click at [335, 204] on button "Save Changes" at bounding box center [336, 201] width 160 height 21
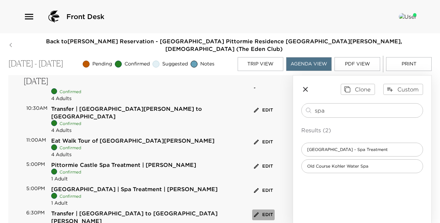
click at [264, 209] on button "Edit" at bounding box center [263, 214] width 22 height 11
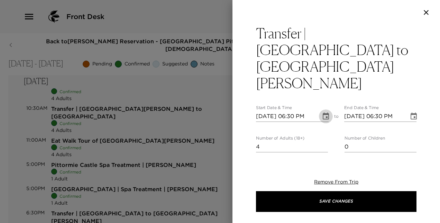
click at [321, 112] on icon "Choose date, selected date is Oct 4, 2025" at bounding box center [325, 116] width 8 height 8
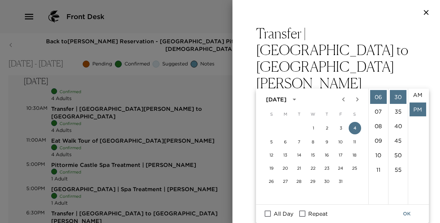
scroll to position [1, 0]
click at [414, 94] on li "AM" at bounding box center [417, 96] width 17 height 14
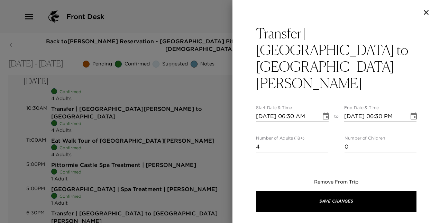
scroll to position [0, 0]
click at [323, 112] on icon "Choose date, selected date is Oct 4, 2025" at bounding box center [325, 115] width 6 height 7
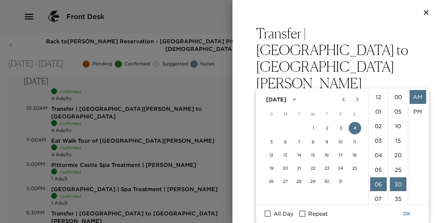
scroll to position [87, 0]
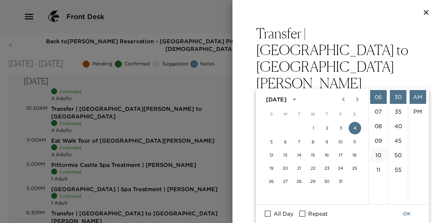
click at [379, 151] on li "10" at bounding box center [378, 155] width 17 height 14
type input "10/04/2025 10:30 AM"
click at [409, 112] on icon "Choose date, selected date is Oct 4, 2025" at bounding box center [413, 116] width 8 height 8
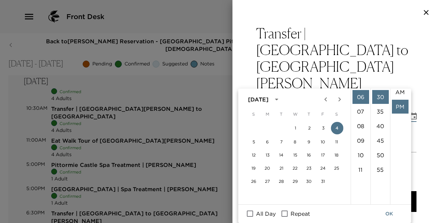
scroll to position [1, 0]
click at [400, 94] on li "AM" at bounding box center [399, 96] width 17 height 14
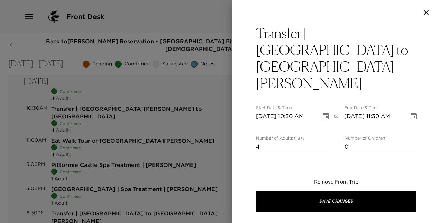
scroll to position [159, 0]
click at [409, 112] on icon "Choose date, selected date is Oct 4, 2025" at bounding box center [413, 116] width 8 height 8
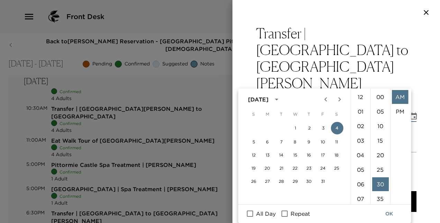
scroll to position [87, 0]
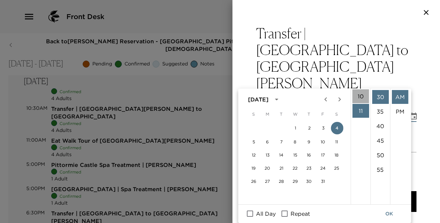
click at [361, 95] on li "10" at bounding box center [360, 96] width 17 height 14
type input "10/04/2025 10:30 AM"
click at [388, 214] on button "OK" at bounding box center [389, 213] width 22 height 13
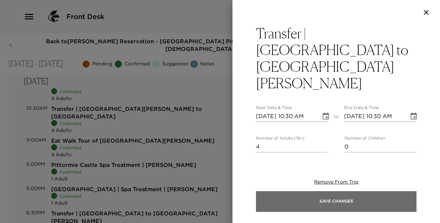
click at [336, 194] on button "Save Changes" at bounding box center [336, 201] width 160 height 21
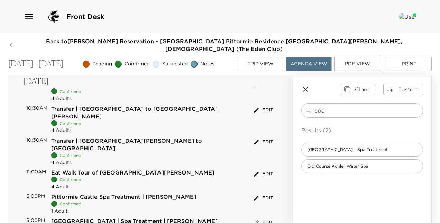
scroll to position [362, 0]
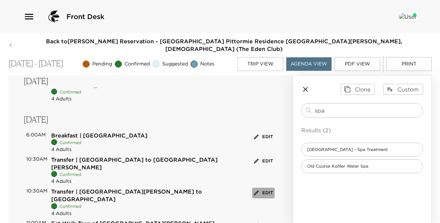
click at [257, 187] on button "Edit" at bounding box center [263, 192] width 22 height 11
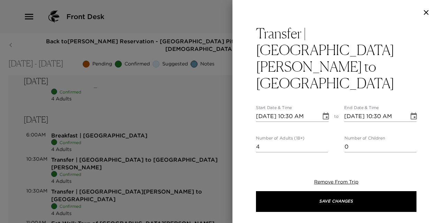
click at [257, 161] on div at bounding box center [220, 111] width 440 height 223
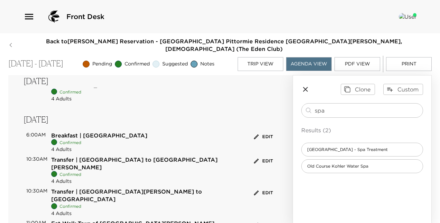
click at [263, 187] on button "Edit" at bounding box center [263, 192] width 22 height 11
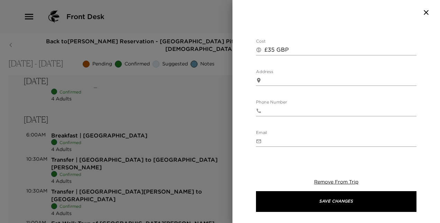
scroll to position [228, 0]
click at [340, 180] on span "Remove From Trip" at bounding box center [336, 181] width 44 height 6
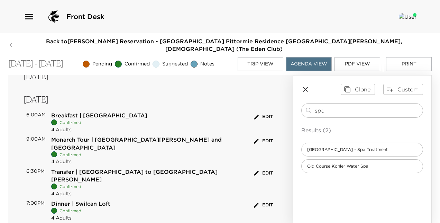
scroll to position [596, 0]
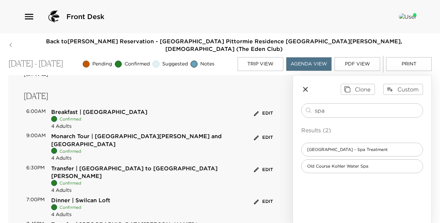
click at [263, 164] on button "Edit" at bounding box center [263, 169] width 22 height 11
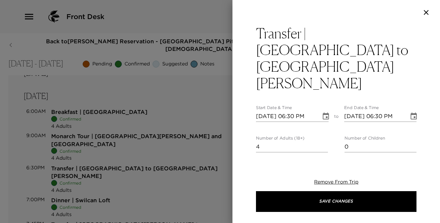
click at [324, 112] on icon "Choose date, selected date is Oct 5, 2025" at bounding box center [325, 116] width 8 height 8
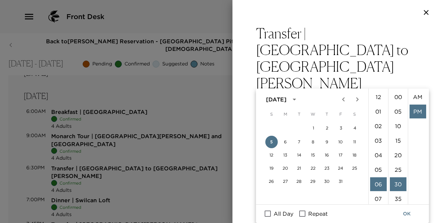
scroll to position [15, 0]
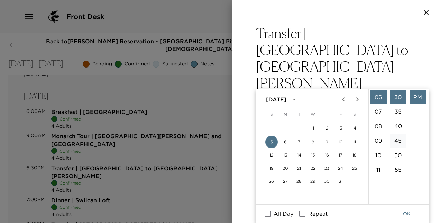
click at [398, 137] on li "45" at bounding box center [398, 140] width 17 height 14
type input "10/05/2025 06:45 PM"
click at [410, 112] on icon "Choose date, selected date is Oct 5, 2025" at bounding box center [413, 115] width 6 height 7
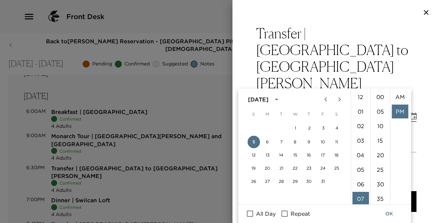
scroll to position [15, 0]
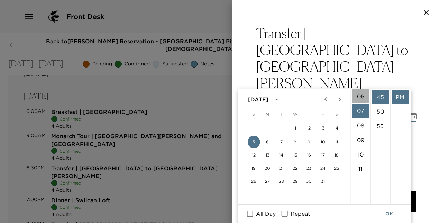
click at [361, 95] on li "06" at bounding box center [360, 96] width 17 height 14
type input "10/05/2025 06:45 PM"
click at [388, 210] on button "OK" at bounding box center [389, 213] width 22 height 13
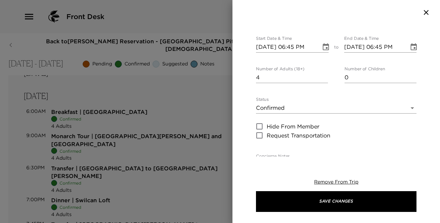
scroll to position [0, 0]
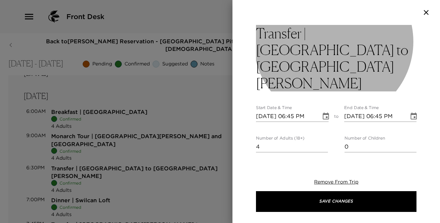
click at [327, 53] on h3 "Transfer | Pittormie Castle to St Andrews" at bounding box center [336, 58] width 160 height 66
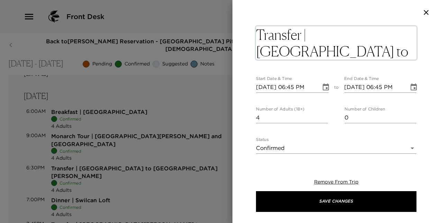
click at [327, 53] on textarea "Transfer | Pittormie Castle to St Andrews" at bounding box center [336, 42] width 160 height 33
type textarea "Transfer | Pittormie Castle to Swilcan Loft"
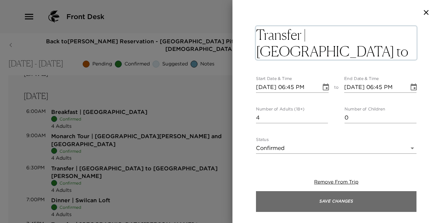
click at [322, 202] on button "Save Changes" at bounding box center [336, 201] width 160 height 21
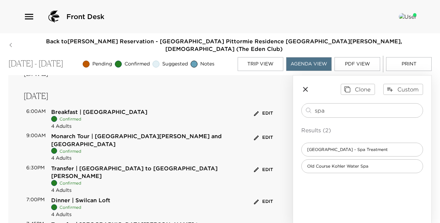
click at [260, 164] on button "Edit" at bounding box center [263, 169] width 22 height 11
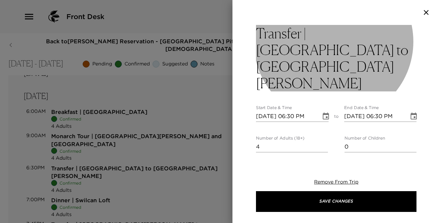
click at [326, 52] on h3 "Transfer | Pittormie Castle to St Andrews" at bounding box center [336, 58] width 160 height 66
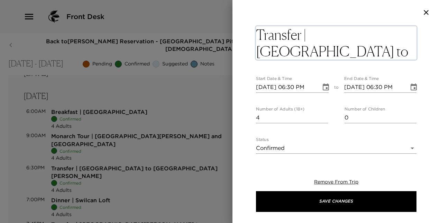
click at [326, 52] on textarea "Transfer | Pittormie Castle to St Andrews" at bounding box center [336, 42] width 160 height 33
type textarea "Transfer | Pittormie Castle to Swilcan Loft"
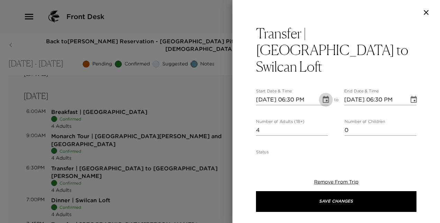
click at [326, 96] on icon "Choose date, selected date is Oct 5, 2025" at bounding box center [325, 99] width 6 height 7
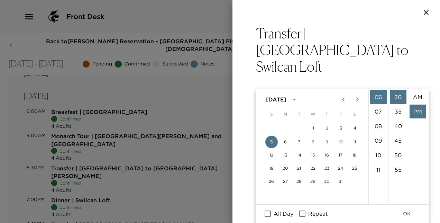
scroll to position [15, 0]
click at [396, 138] on li "45" at bounding box center [398, 140] width 17 height 14
type input "10/05/2025 06:45 PM"
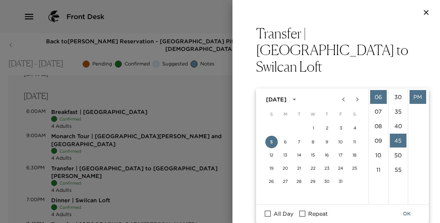
scroll to position [131, 0]
click at [409, 95] on icon "Choose date, selected date is Oct 5, 2025" at bounding box center [413, 99] width 8 height 8
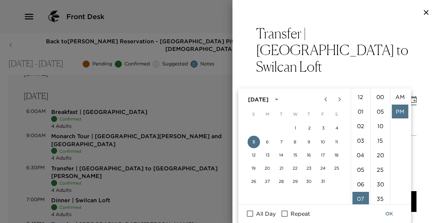
scroll to position [15, 0]
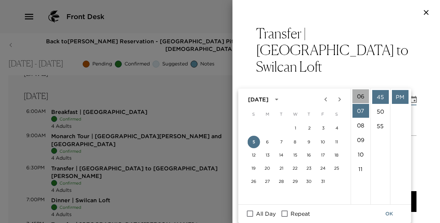
click at [360, 98] on li "06" at bounding box center [360, 96] width 17 height 14
type input "10/05/2025 06:45 PM"
click at [387, 210] on button "OK" at bounding box center [389, 213] width 22 height 13
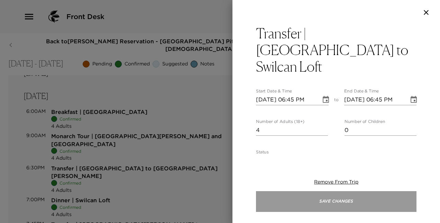
click at [349, 198] on button "Save Changes" at bounding box center [336, 201] width 160 height 21
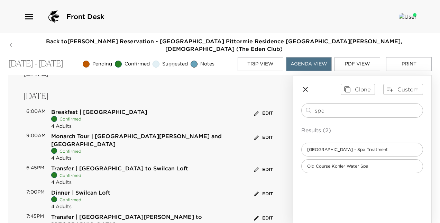
click at [265, 213] on button "Edit" at bounding box center [263, 218] width 22 height 11
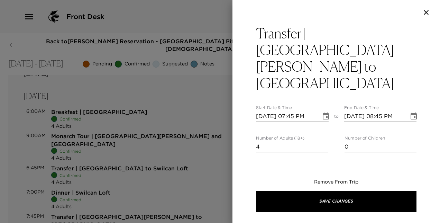
click at [321, 112] on icon "Choose date, selected date is Oct 5, 2025" at bounding box center [325, 116] width 8 height 8
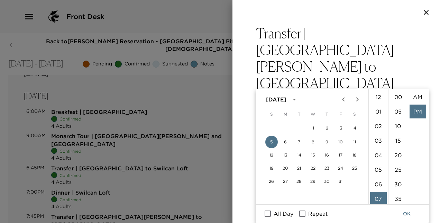
scroll to position [15, 0]
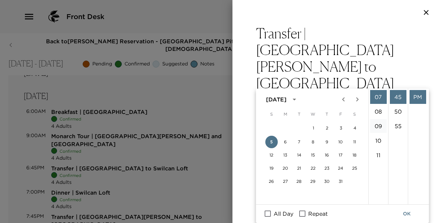
click at [378, 125] on li "09" at bounding box center [378, 126] width 17 height 14
type input "10/05/2025 09:45 PM"
type input "10/05/2025 10:45 PM"
click at [397, 97] on li "00" at bounding box center [398, 97] width 17 height 14
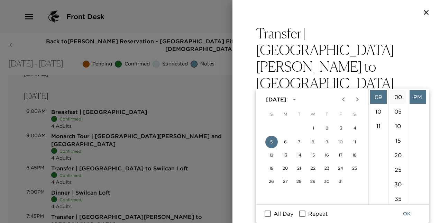
type input "10/05/2025 09:00 PM"
click at [410, 112] on icon "Choose date, selected date is Oct 5, 2025" at bounding box center [413, 115] width 6 height 7
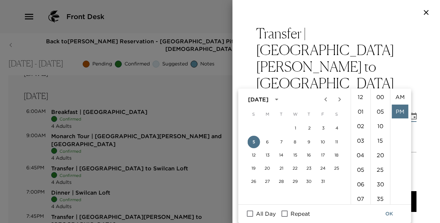
scroll to position [15, 0]
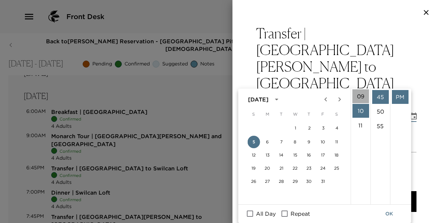
click at [360, 100] on li "09" at bounding box center [360, 96] width 17 height 14
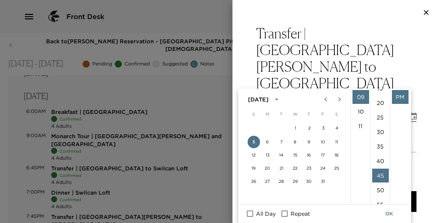
scroll to position [0, 0]
click at [379, 95] on li "00" at bounding box center [380, 97] width 17 height 14
type input "10/05/2025 09:00 PM"
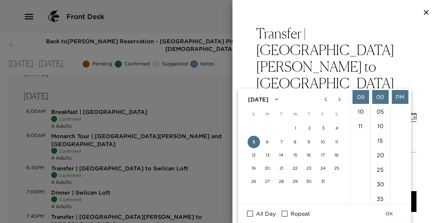
click at [389, 212] on button "OK" at bounding box center [389, 213] width 22 height 13
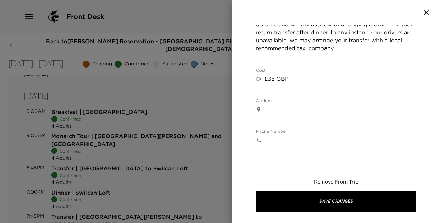
scroll to position [325, 0]
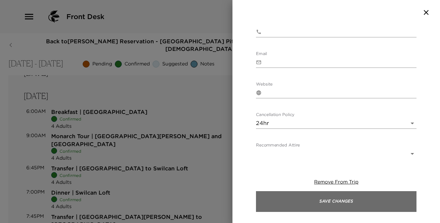
click at [360, 200] on button "Save Changes" at bounding box center [336, 201] width 160 height 21
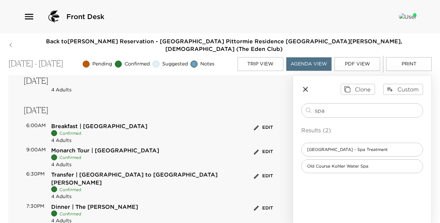
scroll to position [749, 0]
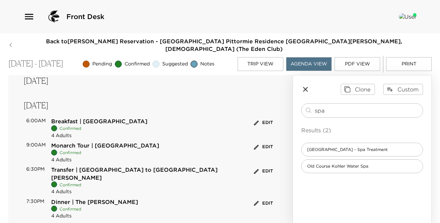
click at [262, 166] on button "Edit" at bounding box center [263, 171] width 22 height 11
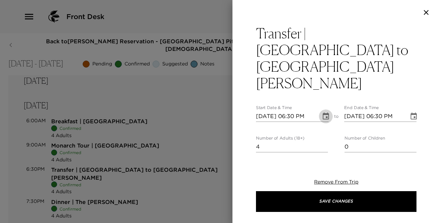
click at [326, 112] on icon "Choose date, selected date is Oct 6, 2025" at bounding box center [325, 115] width 6 height 7
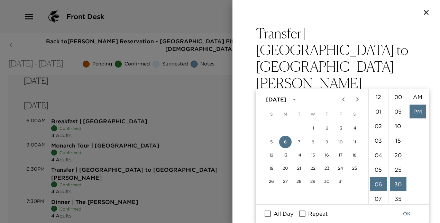
scroll to position [15, 0]
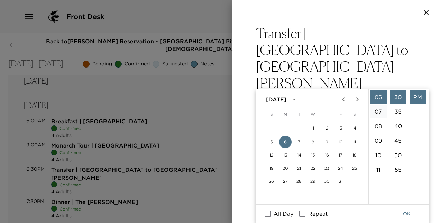
click at [377, 109] on li "07" at bounding box center [378, 111] width 17 height 14
type input "10/06/2025 07:30 PM"
type input "10/06/2025 08:30 PM"
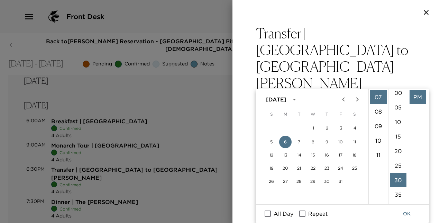
scroll to position [0, 0]
click at [398, 135] on li "15" at bounding box center [398, 140] width 17 height 14
type input "10/06/2025 07:15 PM"
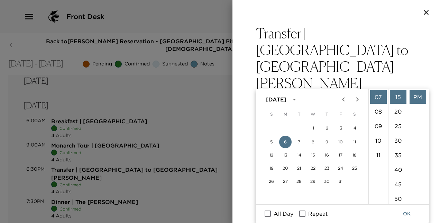
click at [409, 112] on icon "Choose date, selected date is Oct 6, 2025" at bounding box center [413, 116] width 8 height 8
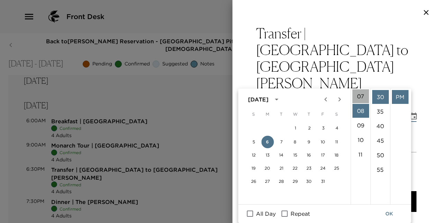
click at [359, 95] on li "07" at bounding box center [360, 96] width 17 height 14
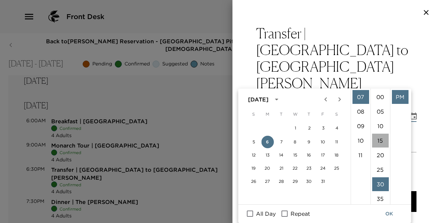
click at [379, 139] on li "15" at bounding box center [380, 140] width 17 height 14
type input "10/06/2025 07:15 PM"
click at [388, 217] on button "OK" at bounding box center [389, 213] width 22 height 13
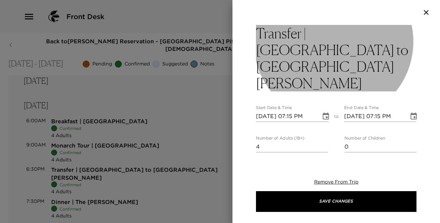
click at [326, 53] on h3 "Transfer | Pittormie Castle to St Andrews" at bounding box center [336, 58] width 160 height 66
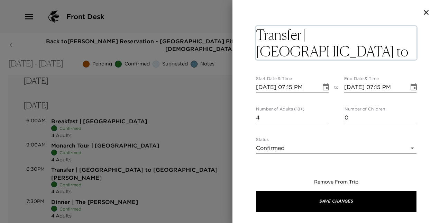
click at [326, 53] on textarea "Transfer | Pittormie Castle to St Andrews" at bounding box center [336, 42] width 160 height 33
type textarea "Transfer | Pittormie Castle to The Adamson"
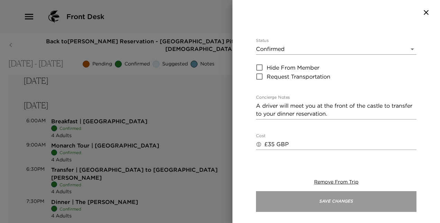
click at [344, 200] on button "Save Changes" at bounding box center [336, 201] width 160 height 21
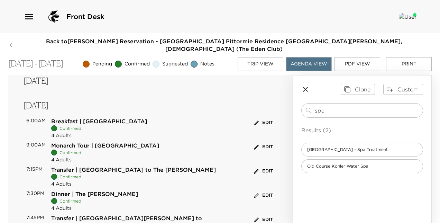
click at [258, 214] on button "Edit" at bounding box center [263, 219] width 22 height 11
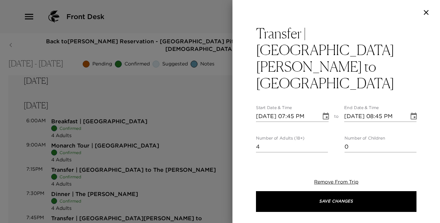
click at [323, 112] on icon "Choose date, selected date is Oct 6, 2025" at bounding box center [325, 116] width 8 height 8
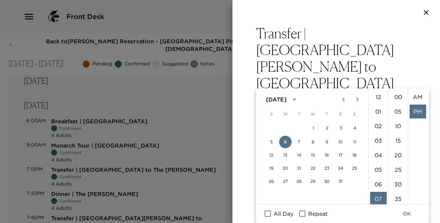
scroll to position [102, 0]
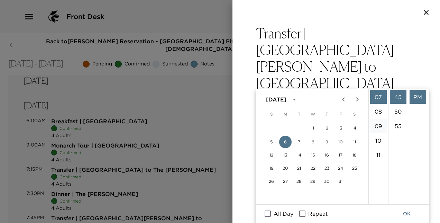
click at [376, 126] on li "09" at bounding box center [378, 126] width 17 height 14
type input "10/06/2025 09:45 PM"
type input "10/06/2025 10:45 PM"
click at [398, 96] on li "30" at bounding box center [398, 95] width 17 height 14
type input "10/06/2025 09:30 PM"
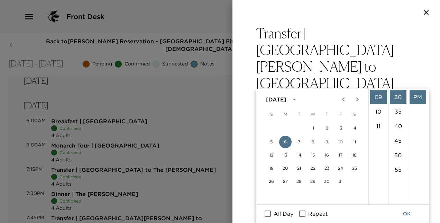
click at [410, 112] on icon "Choose date, selected date is Oct 6, 2025" at bounding box center [413, 115] width 6 height 7
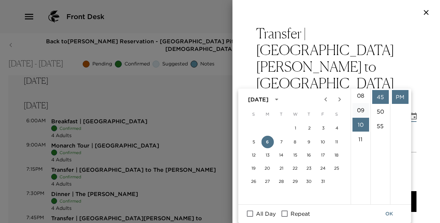
click at [362, 107] on li "09" at bounding box center [360, 110] width 17 height 14
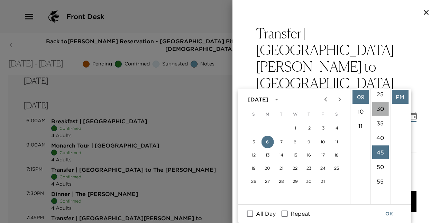
click at [382, 105] on li "30" at bounding box center [380, 109] width 17 height 14
type input "10/06/2025 09:30 PM"
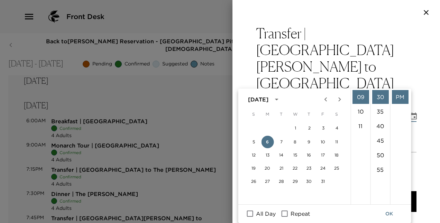
click at [388, 212] on button "OK" at bounding box center [389, 213] width 22 height 13
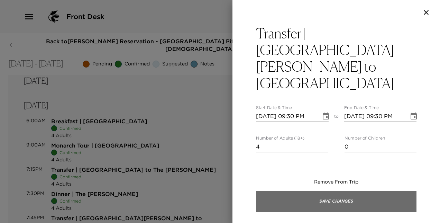
click at [368, 200] on button "Save Changes" at bounding box center [336, 201] width 160 height 21
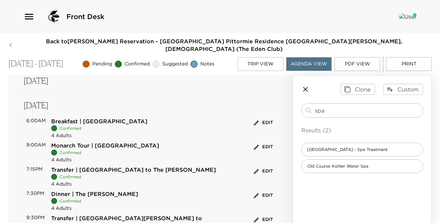
scroll to position [804, 0]
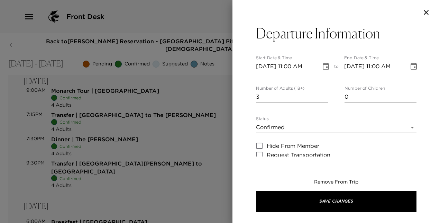
click at [324, 94] on input "3" at bounding box center [292, 96] width 72 height 11
type input "4"
click at [324, 94] on input "4" at bounding box center [292, 96] width 72 height 11
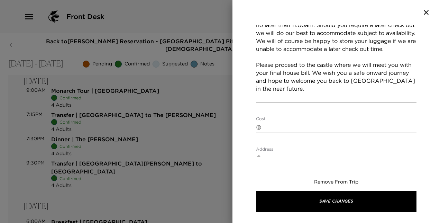
scroll to position [166, 0]
click at [337, 98] on textarea "Please note that check out of our rooms and residences is no later than 11:00am…" at bounding box center [336, 56] width 160 height 87
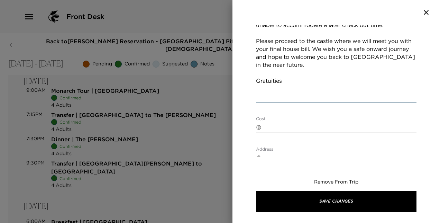
scroll to position [190, 0]
click at [292, 97] on textarea "Please note that check out of our rooms and residences is no later than 11:00am…" at bounding box center [336, 45] width 160 height 111
paste textarea "The entire team at Pittormie are here to ensure you have the most enjoyable vac…"
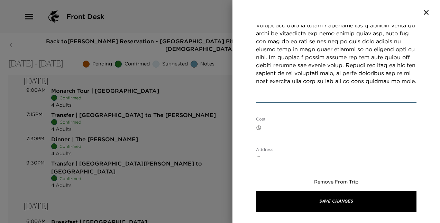
scroll to position [373, 0]
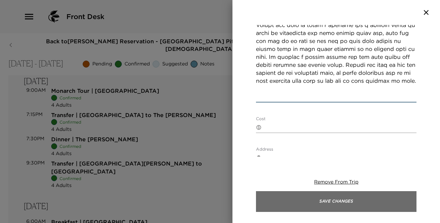
type textarea "Please note that check out of our rooms and residences is no later than 11:00am…"
click at [332, 197] on button "Save Changes" at bounding box center [336, 201] width 160 height 21
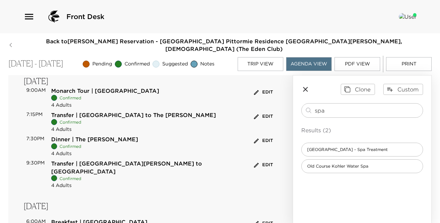
click at [307, 87] on icon "button" at bounding box center [305, 89] width 5 height 5
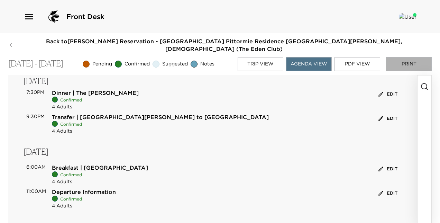
click at [407, 58] on button "Print" at bounding box center [409, 64] width 46 height 14
click at [388, 188] on button "Edit" at bounding box center [387, 193] width 22 height 11
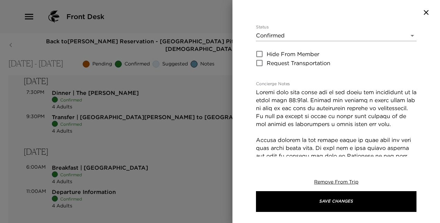
scroll to position [101, 0]
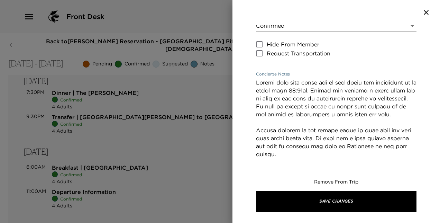
drag, startPoint x: 284, startPoint y: 122, endPoint x: 255, endPoint y: 83, distance: 48.7
click at [255, 83] on div "Departure Information Start Date & Time 10/07/2025 11:00 AM to End Date & Time …" at bounding box center [335, 90] width 207 height 131
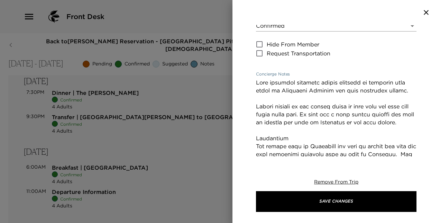
type textarea "Self arranged external driver arranged to transfer your party to Edinburgh Airp…"
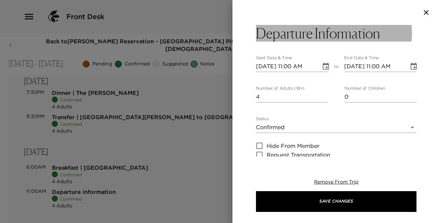
click at [315, 34] on h3 "Departure Information" at bounding box center [318, 33] width 124 height 17
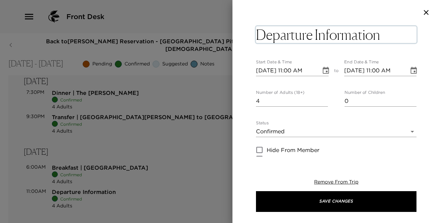
click at [315, 34] on textarea "Departure Information" at bounding box center [336, 34] width 160 height 17
type textarea "Departure Information"
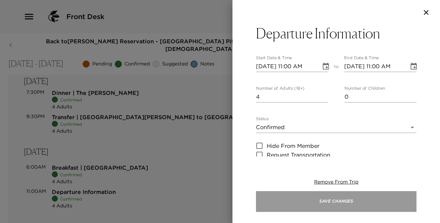
click at [344, 197] on button "Save Changes" at bounding box center [336, 201] width 160 height 21
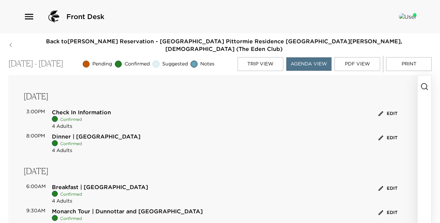
click at [387, 108] on button "Edit" at bounding box center [387, 113] width 22 height 11
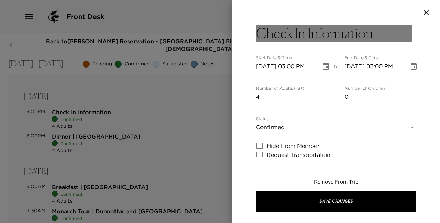
click at [257, 30] on h3 "Check In Information" at bounding box center [314, 33] width 117 height 17
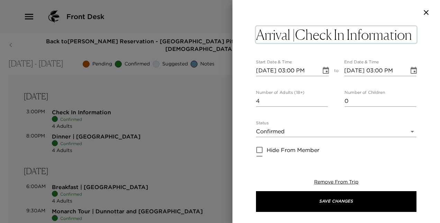
type textarea "Arrival | Check In Information"
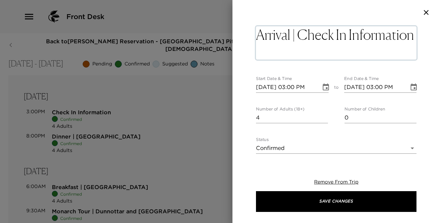
click at [347, 55] on textarea "Arrival | Check In Information" at bounding box center [336, 42] width 160 height 33
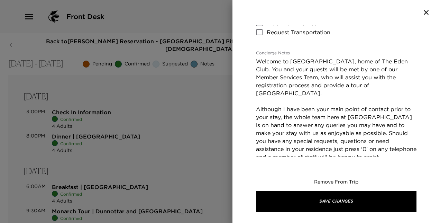
scroll to position [132, 0]
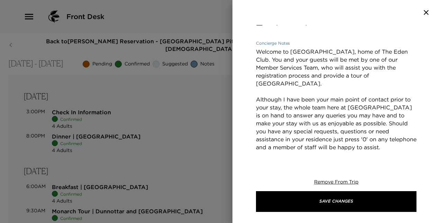
click at [259, 67] on textarea "Welcome to Pittormie Castle, home of The Eden Club. You and your guests will be…" at bounding box center [336, 107] width 160 height 119
click at [257, 67] on textarea "Welcome to Pittormie Castle, home of The Eden Club. You and your guests will be…" at bounding box center [336, 107] width 160 height 119
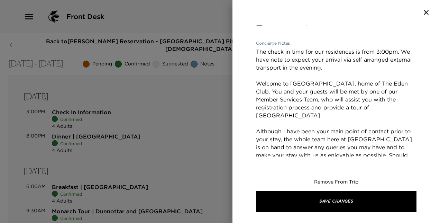
click at [359, 84] on textarea "The check in time for our residences is from 3:00pm. We have note to expect you…" at bounding box center [336, 123] width 160 height 151
type textarea "The check in time for our residences is from 3:00pm. We have note to expect you…"
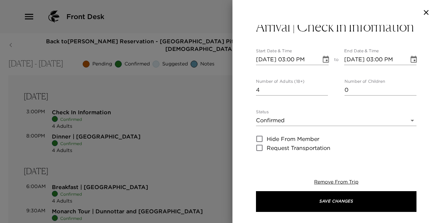
scroll to position [0, 0]
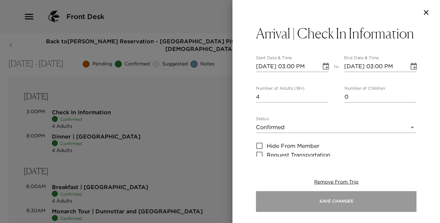
click at [387, 194] on button "Save Changes" at bounding box center [336, 201] width 160 height 21
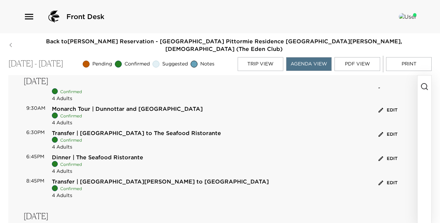
scroll to position [112, 0]
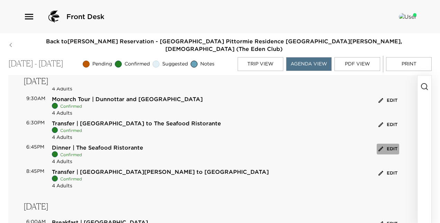
click at [383, 143] on button "Edit" at bounding box center [387, 148] width 22 height 11
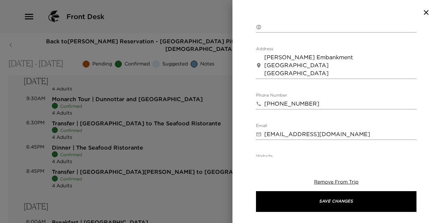
scroll to position [309, 0]
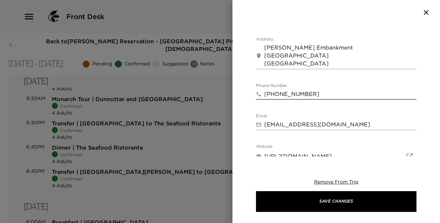
click at [275, 94] on input "+441334479475" at bounding box center [340, 93] width 152 height 11
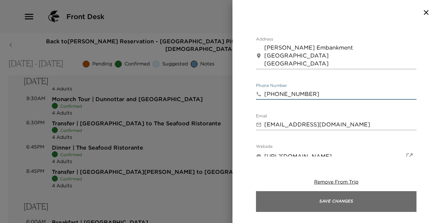
type input "+44 (0) 1334 479475"
click at [332, 202] on button "Save Changes" at bounding box center [336, 201] width 160 height 21
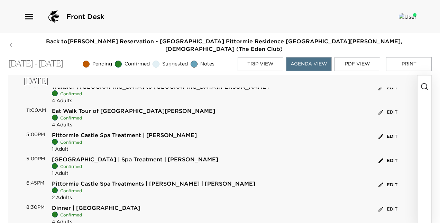
scroll to position [434, 0]
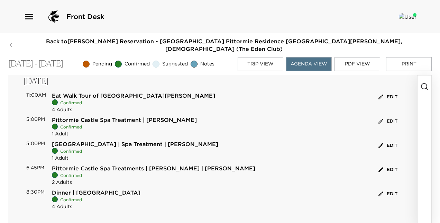
click at [384, 116] on button "Edit" at bounding box center [387, 121] width 22 height 11
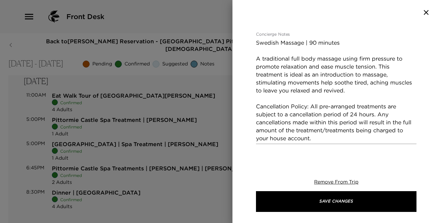
scroll to position [174, 0]
click at [365, 117] on textarea "Swedish Massage | 90 minutes A traditional full body massage using firm pressur…" at bounding box center [336, 90] width 160 height 103
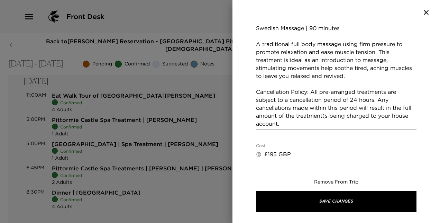
scroll to position [188, 0]
click at [338, 101] on textarea "Swedish Massage | 90 minutes A traditional full body massage using firm pressur…" at bounding box center [336, 76] width 160 height 103
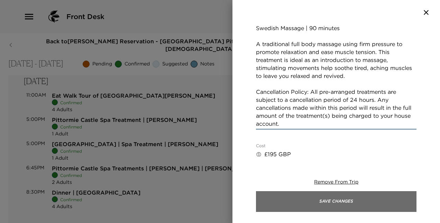
type textarea "Swedish Massage | 90 minutes A traditional full body massage using firm pressur…"
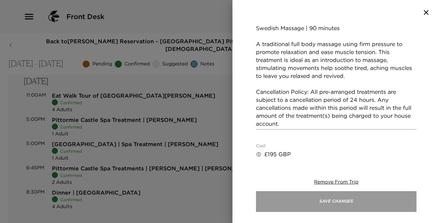
click at [342, 194] on button "Save Changes" at bounding box center [336, 201] width 160 height 21
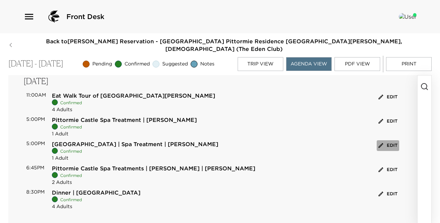
click at [385, 140] on button "Edit" at bounding box center [387, 145] width 22 height 11
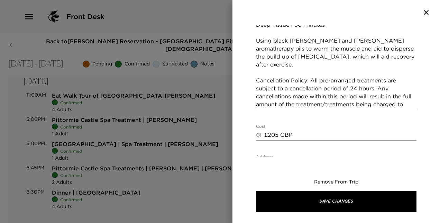
scroll to position [192, 0]
click at [365, 80] on textarea "Deep Tissue | 90 minutes Using black pepper, rosemary and ginger aromatherapy o…" at bounding box center [336, 64] width 160 height 87
click at [341, 78] on textarea "Deep Tissue | 90 minutes Using black pepper, rosemary and ginger aromatherapy o…" at bounding box center [336, 64] width 160 height 87
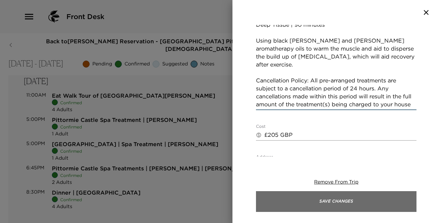
type textarea "Deep Tissue | 90 minutes Using black pepper, rosemary and ginger aromatherapy o…"
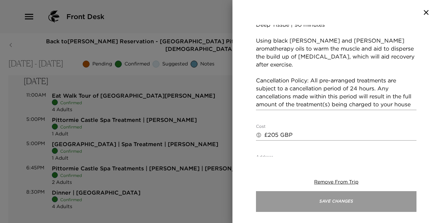
click at [338, 197] on button "Save Changes" at bounding box center [336, 201] width 160 height 21
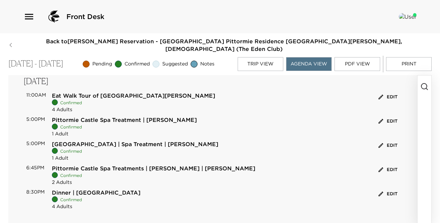
click at [385, 164] on button "Edit" at bounding box center [387, 169] width 22 height 11
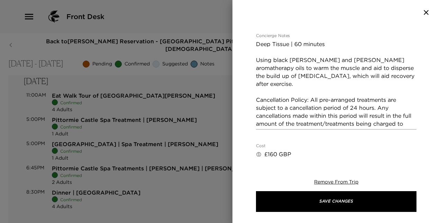
scroll to position [189, 0]
click at [336, 101] on textarea "Deep Tissue | 60 minutes Using black pepper, rosemary and ginger aromatherapy o…" at bounding box center [336, 84] width 160 height 87
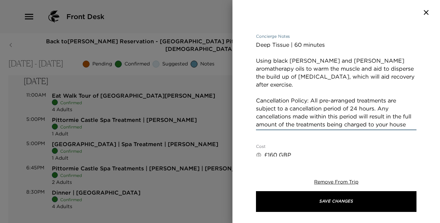
click at [336, 101] on textarea "Deep Tissue | 60 minutes Using black pepper, rosemary and ginger aromatherapy o…" at bounding box center [336, 84] width 160 height 87
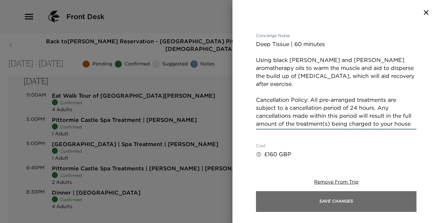
type textarea "Deep Tissue | 60 minutes Using black pepper, rosemary and ginger aromatherapy o…"
click at [345, 198] on button "Save Changes" at bounding box center [336, 201] width 160 height 21
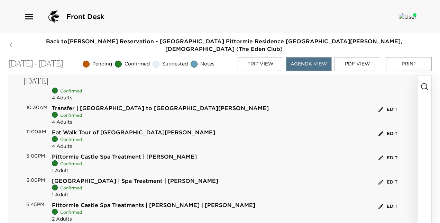
scroll to position [393, 0]
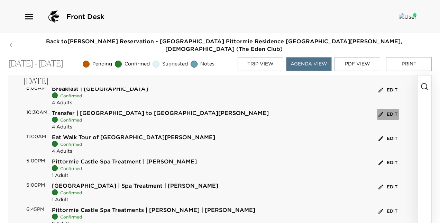
click at [384, 109] on button "Edit" at bounding box center [387, 114] width 22 height 11
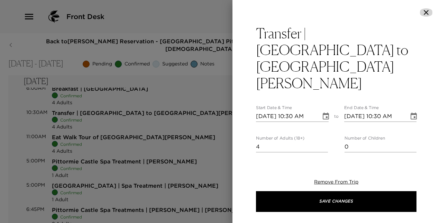
click at [426, 12] on icon "button" at bounding box center [425, 12] width 5 height 5
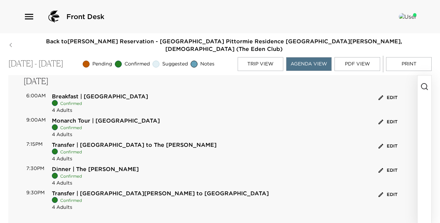
scroll to position [766, 0]
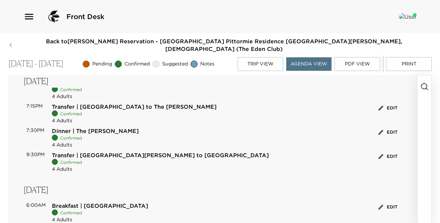
click at [382, 151] on button "Edit" at bounding box center [387, 156] width 22 height 11
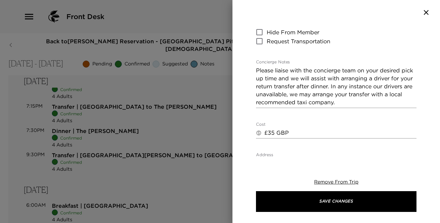
scroll to position [157, 0]
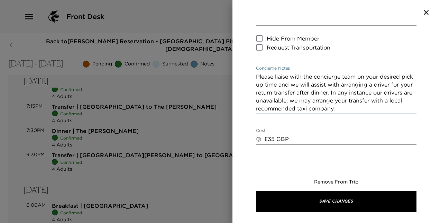
drag, startPoint x: 374, startPoint y: 75, endPoint x: 246, endPoint y: 38, distance: 133.2
click at [246, 38] on div "Transfer | St Andrews to Pittormie Castle Start Date & Time 10/06/2025 09:30 PM…" at bounding box center [335, 90] width 207 height 131
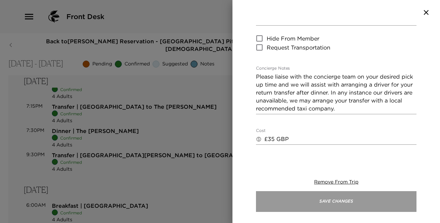
click at [319, 195] on button "Save Changes" at bounding box center [336, 201] width 160 height 21
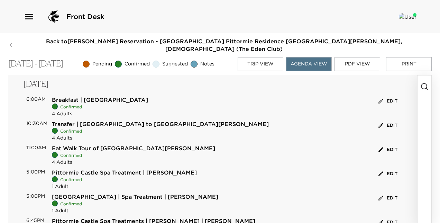
scroll to position [379, 0]
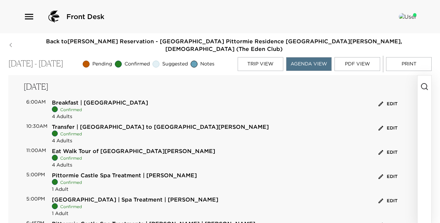
click at [389, 123] on button "Edit" at bounding box center [387, 128] width 22 height 11
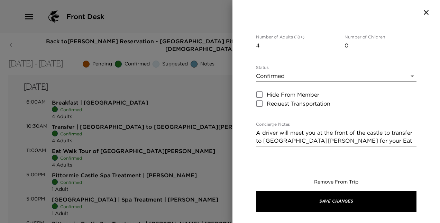
scroll to position [125, 0]
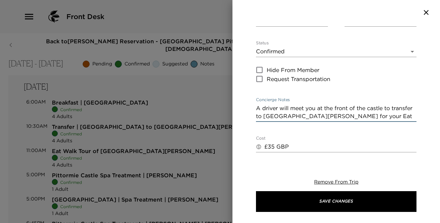
click at [399, 104] on textarea "A driver will meet you at the front of the castle to transfer to St Andrews for…" at bounding box center [336, 112] width 160 height 16
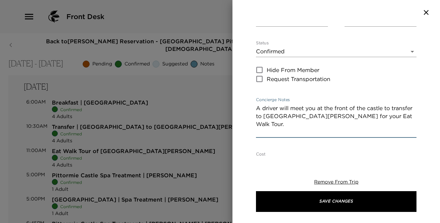
paste textarea "Please liaise with the concierge team on your desired pick up time and we will …"
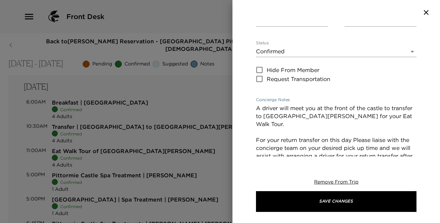
click at [356, 104] on textarea "A driver will meet you at the front of the castle to transfer to St Andrews for…" at bounding box center [336, 140] width 160 height 72
click at [288, 122] on textarea "A driver will meet you at the front of the castle to transfer to St Andrews for…" at bounding box center [336, 140] width 160 height 72
click at [256, 104] on textarea "A driver will meet you at the front of the castle to transfer to St Andrews for…" at bounding box center [336, 136] width 160 height 64
click at [403, 130] on textarea "A driver will meet you at the front of the castle to transfer to St Andrews for…" at bounding box center [336, 136] width 160 height 64
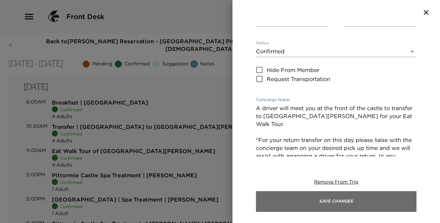
type textarea "A driver will meet you at the front of the castle to transfer to St Andrews for…"
click at [362, 206] on button "Save Changes" at bounding box center [336, 201] width 160 height 21
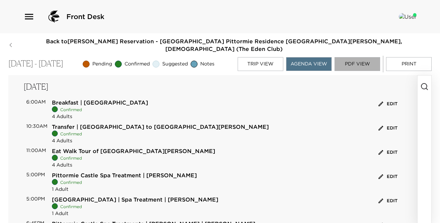
click at [362, 60] on button "PDF View" at bounding box center [357, 64] width 46 height 14
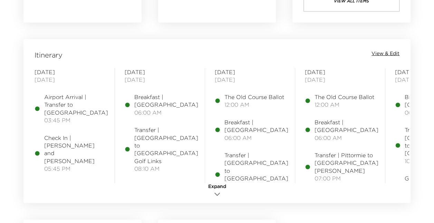
scroll to position [541, 0]
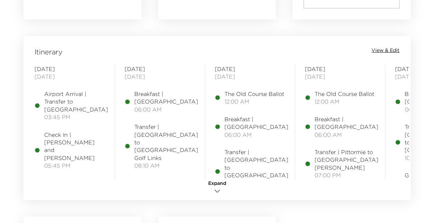
click at [390, 50] on span "View & Edit" at bounding box center [386, 50] width 28 height 7
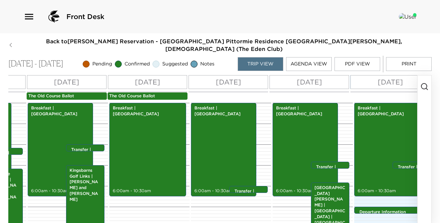
scroll to position [0, 191]
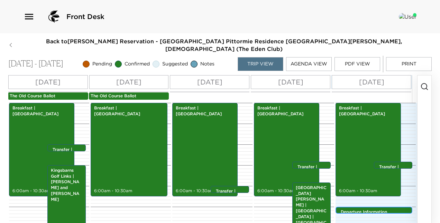
click at [391, 209] on p "Departure Information" at bounding box center [375, 212] width 70 height 6
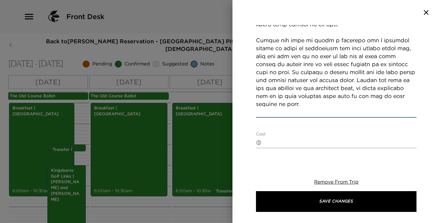
scroll to position [300, 0]
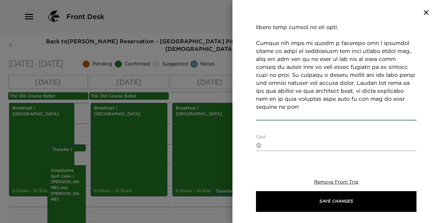
drag, startPoint x: 257, startPoint y: 75, endPoint x: 348, endPoint y: 113, distance: 99.0
